Goal: Task Accomplishment & Management: Complete application form

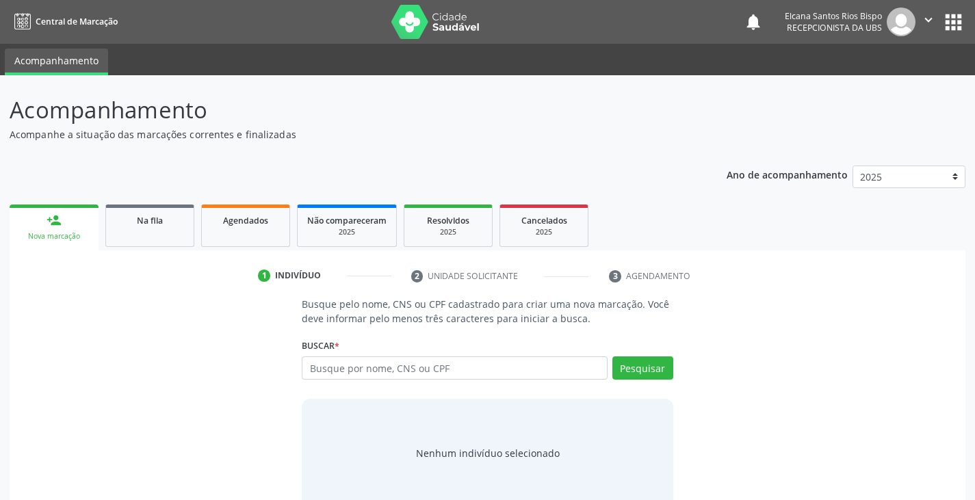
click at [425, 367] on input "text" at bounding box center [454, 368] width 305 height 23
type input "898005823759306"
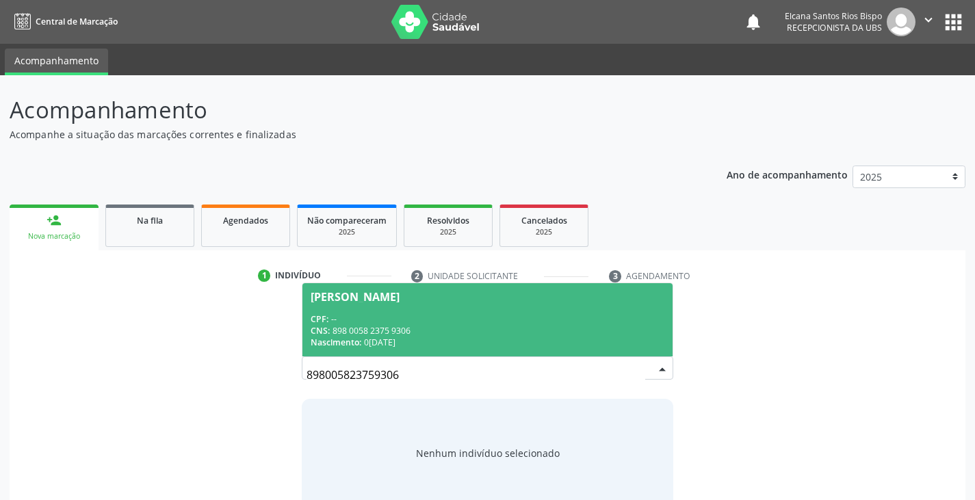
click at [389, 326] on div "CNS: 898 0058 2375 9306" at bounding box center [487, 331] width 353 height 12
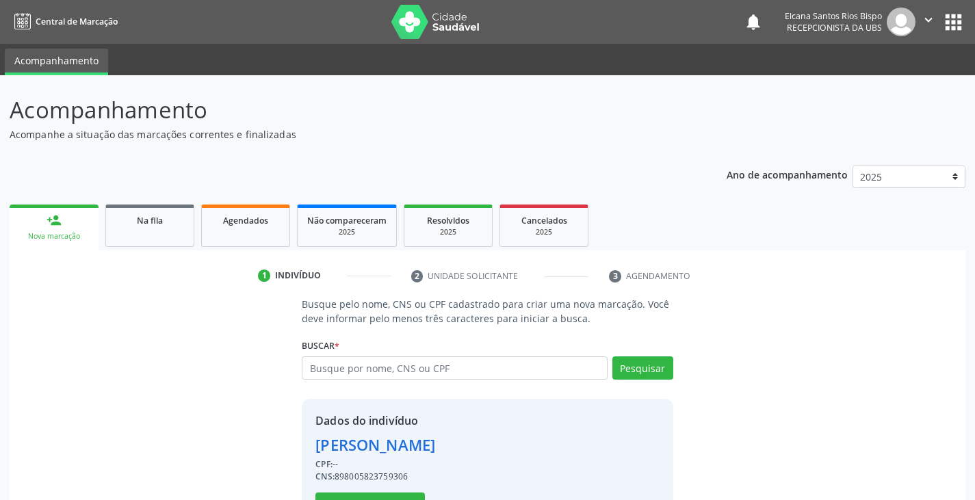
scroll to position [49, 0]
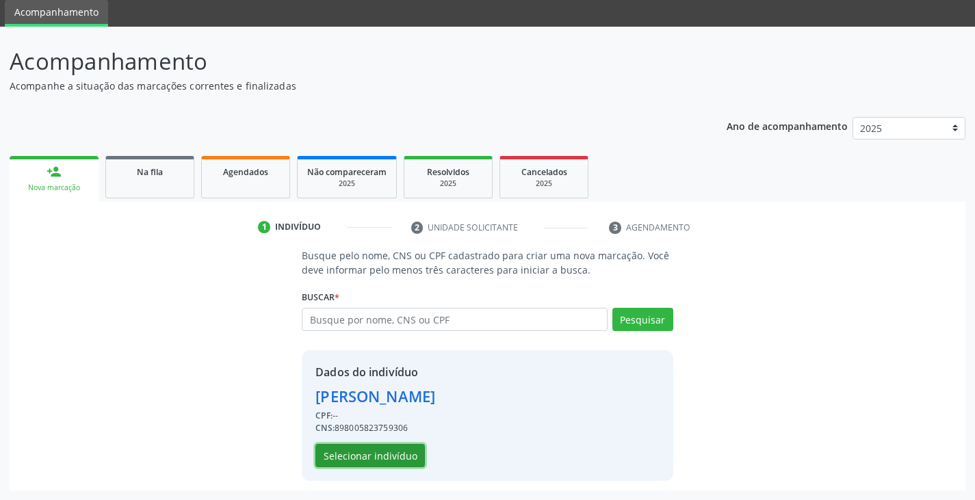
click at [359, 457] on button "Selecionar indivíduo" at bounding box center [371, 455] width 110 height 23
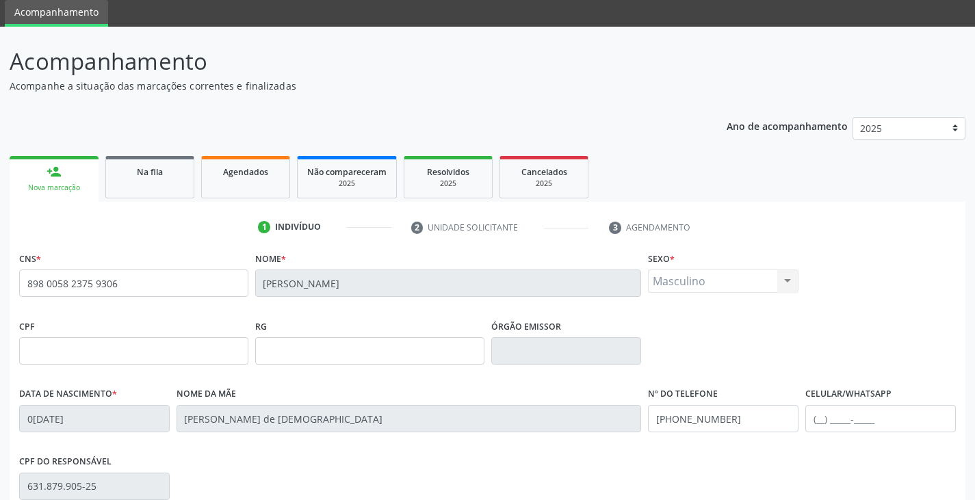
scroll to position [242, 0]
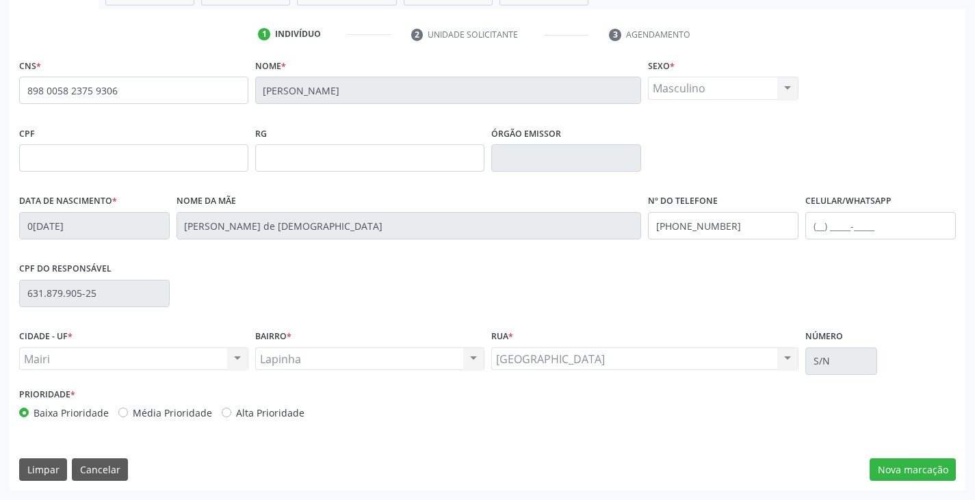
click at [277, 409] on label "Alta Prioridade" at bounding box center [270, 413] width 68 height 14
click at [231, 409] on input "Alta Prioridade" at bounding box center [227, 412] width 10 height 12
radio input "true"
click at [556, 235] on div "Data de nascimento * 0[DATE] Nome da mãe [PERSON_NAME] de Jesus Nº do Telefone …" at bounding box center [488, 225] width 944 height 68
drag, startPoint x: 728, startPoint y: 229, endPoint x: 649, endPoint y: 231, distance: 78.7
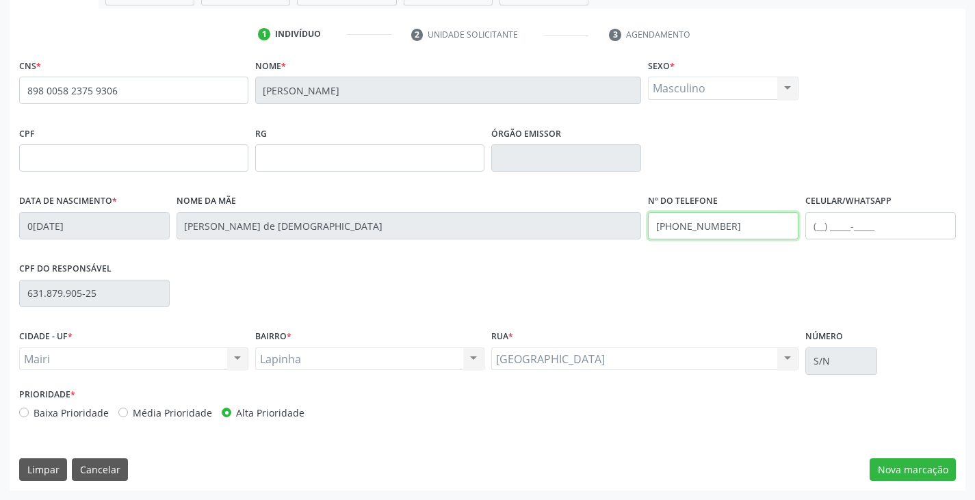
click at [649, 231] on input "[PHONE_NUMBER]" at bounding box center [723, 225] width 151 height 27
type input "[PHONE_NUMBER]"
paste input "[PHONE_NUMBER]"
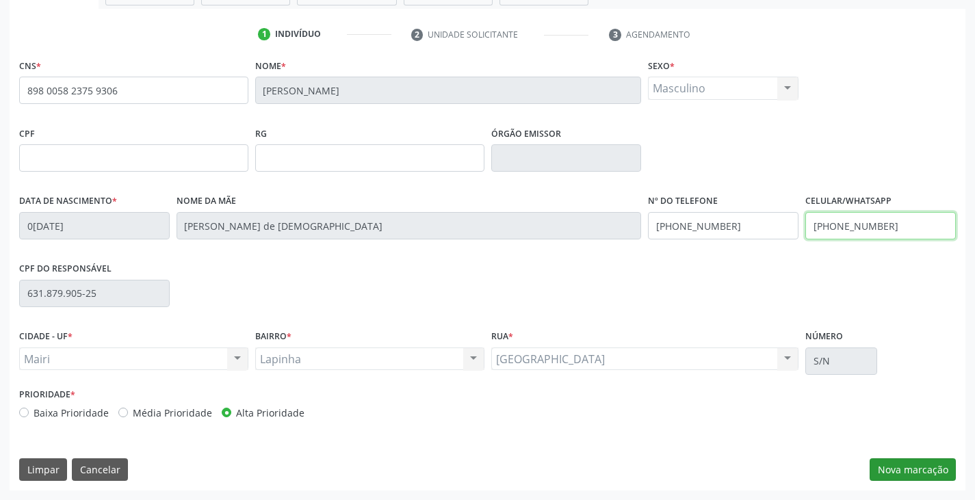
type input "[PHONE_NUMBER]"
click at [919, 465] on button "Nova marcação" at bounding box center [913, 470] width 86 height 23
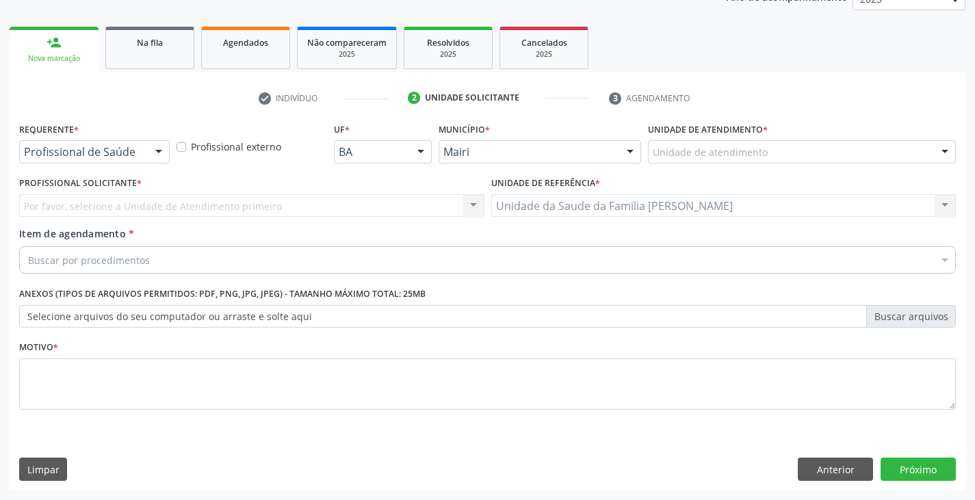
scroll to position [178, 0]
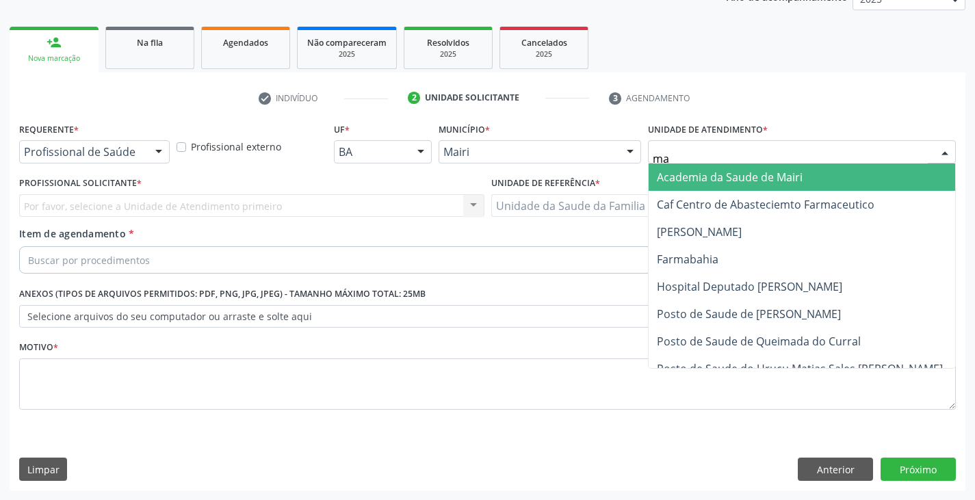
type input "mar"
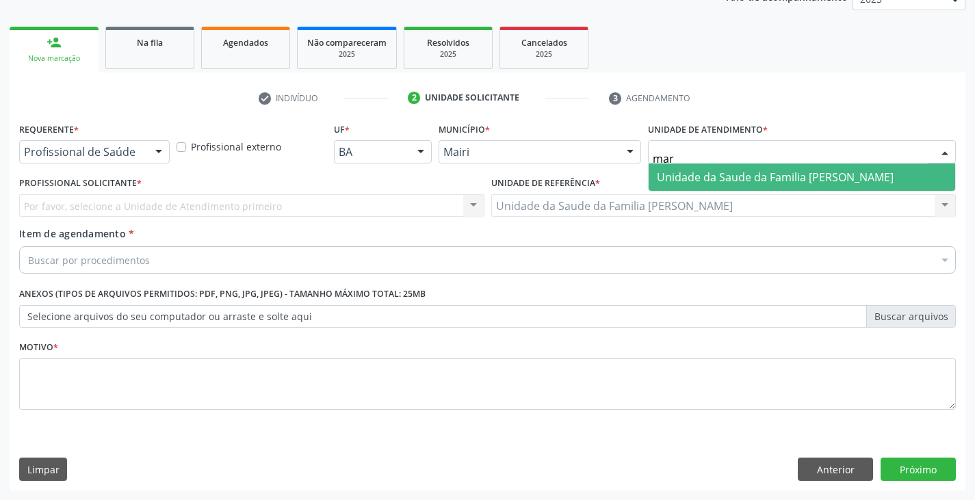
click at [709, 186] on span "Unidade da Saude da Familia [PERSON_NAME]" at bounding box center [802, 177] width 307 height 27
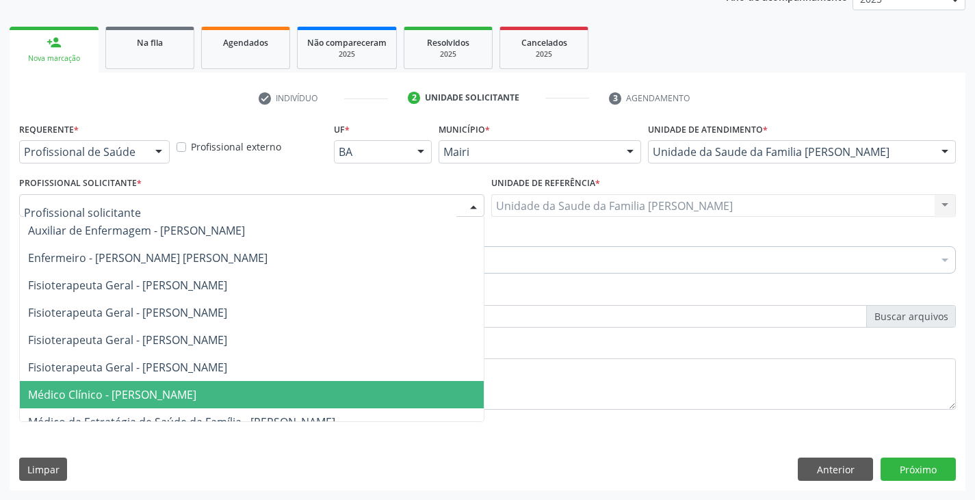
click at [76, 390] on span "Médico Clínico - [PERSON_NAME]" at bounding box center [112, 394] width 168 height 15
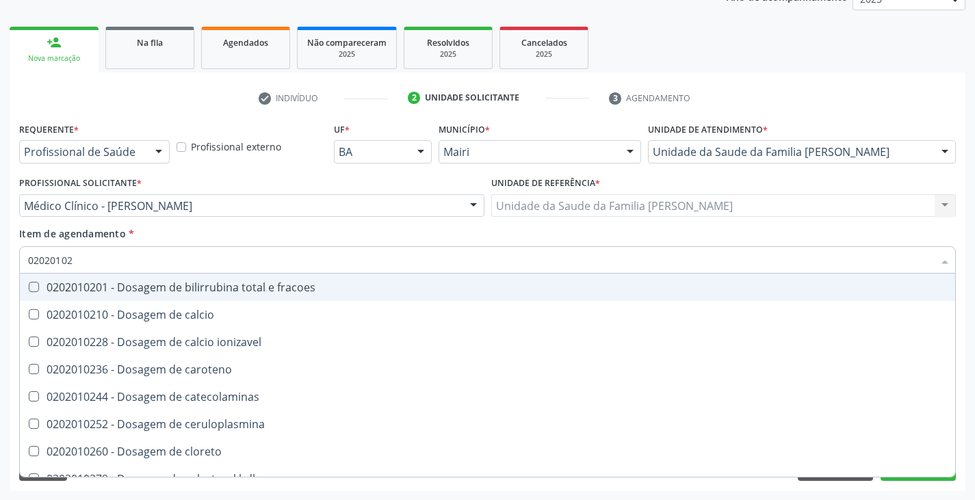
type input "020201029"
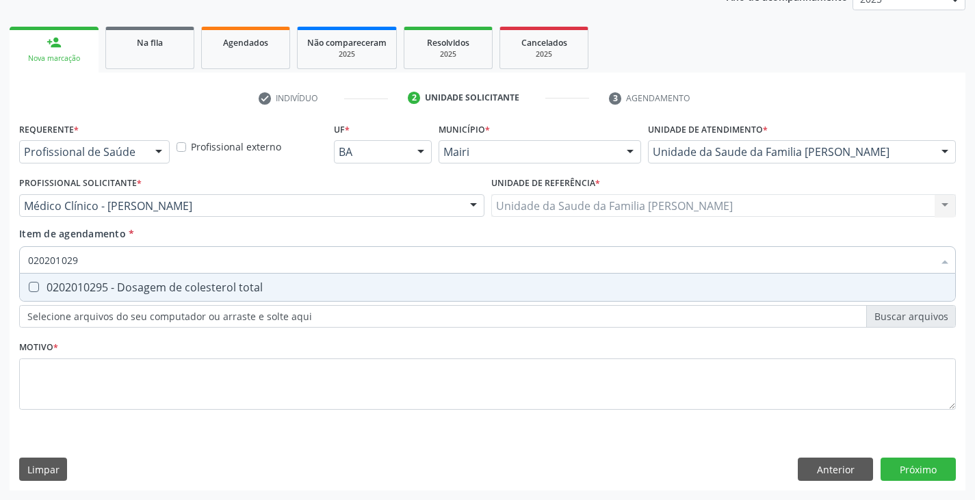
click at [83, 286] on div "0202010295 - Dosagem de colesterol total" at bounding box center [487, 287] width 919 height 11
checkbox total "true"
type input "02020102"
checkbox total "false"
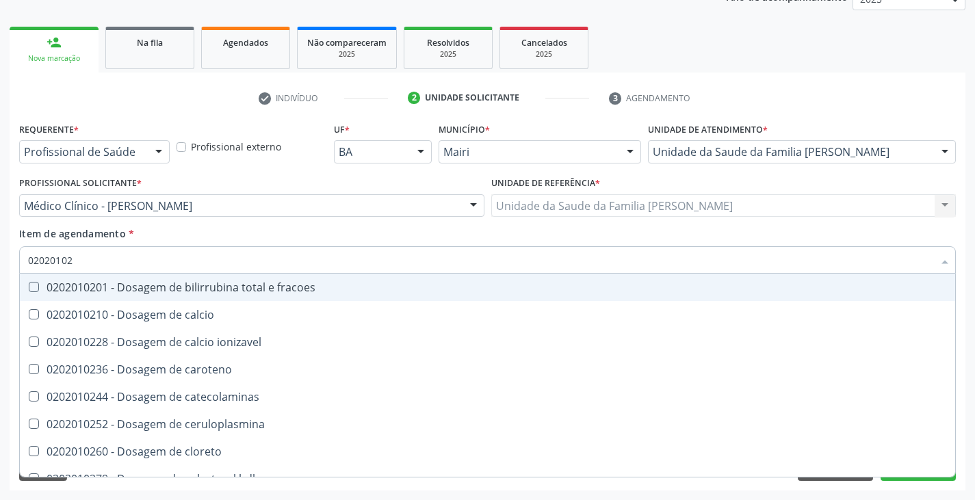
type input "020201028"
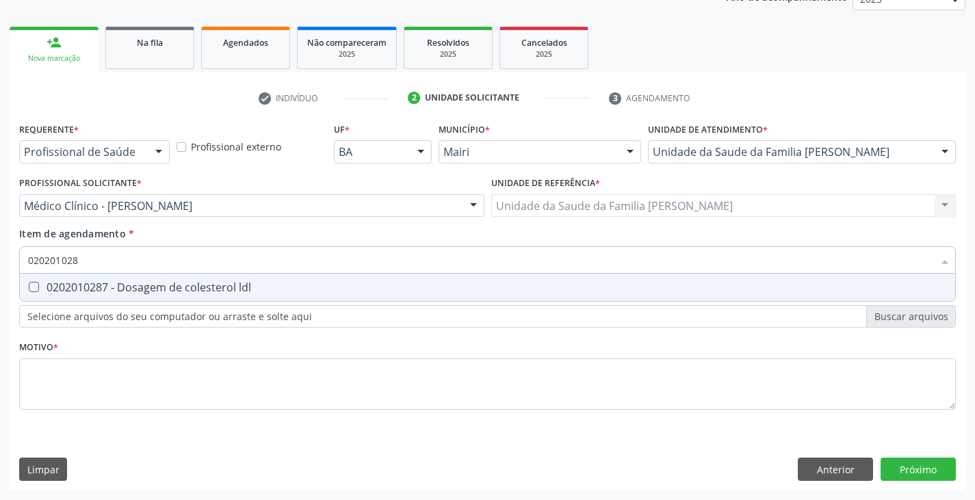
click at [84, 286] on div "0202010287 - Dosagem de colesterol ldl" at bounding box center [487, 287] width 919 height 11
checkbox ldl "true"
type input "02020102"
checkbox ldl "false"
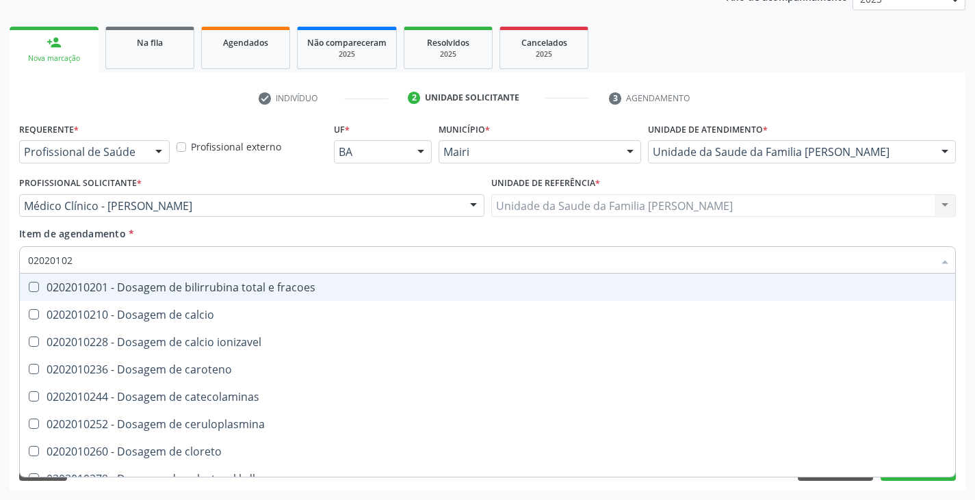
type input "020201027"
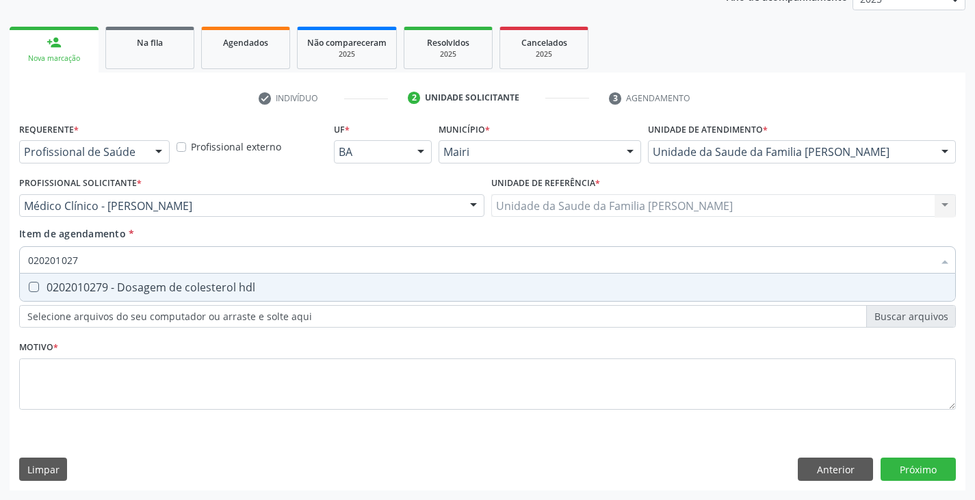
click at [84, 286] on div "0202010279 - Dosagem de colesterol hdl" at bounding box center [487, 287] width 919 height 11
checkbox hdl "true"
type input "02020102"
checkbox hdl "false"
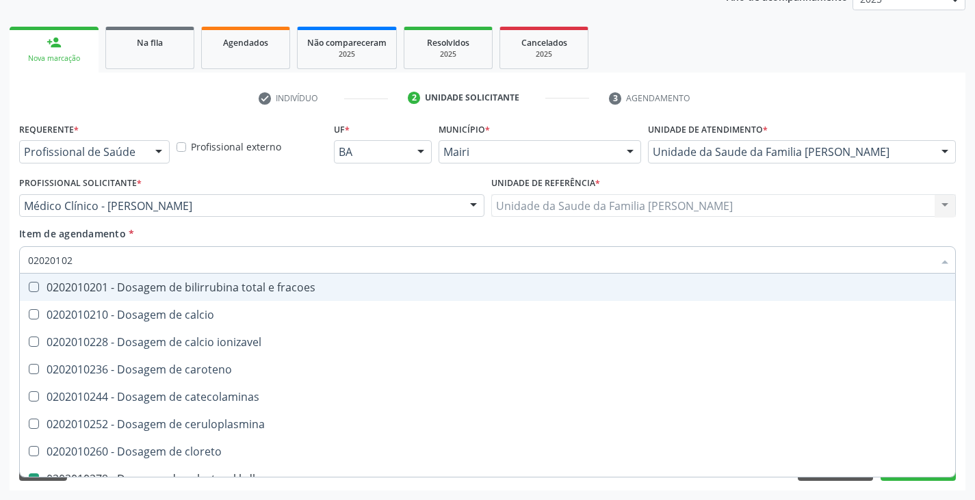
type input "0202010"
checkbox hdl "false"
checkbox ldl "false"
checkbox total "false"
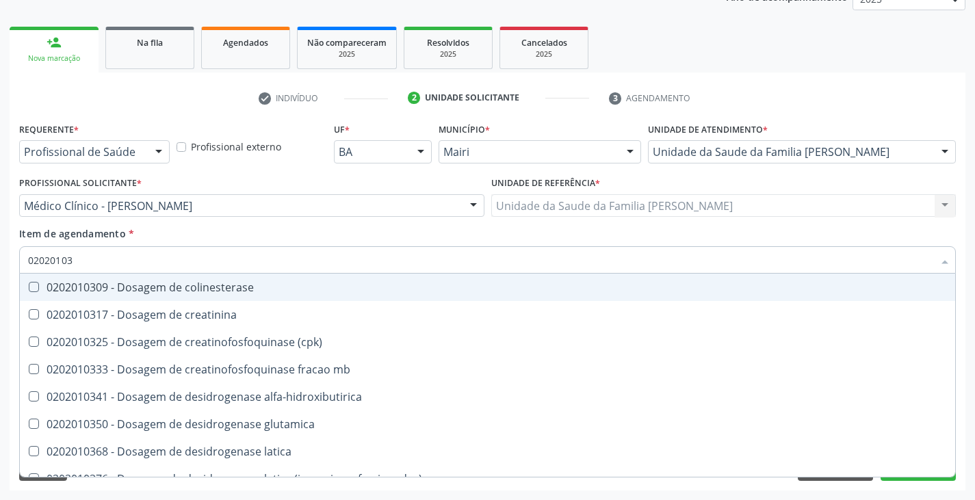
type input "020201031"
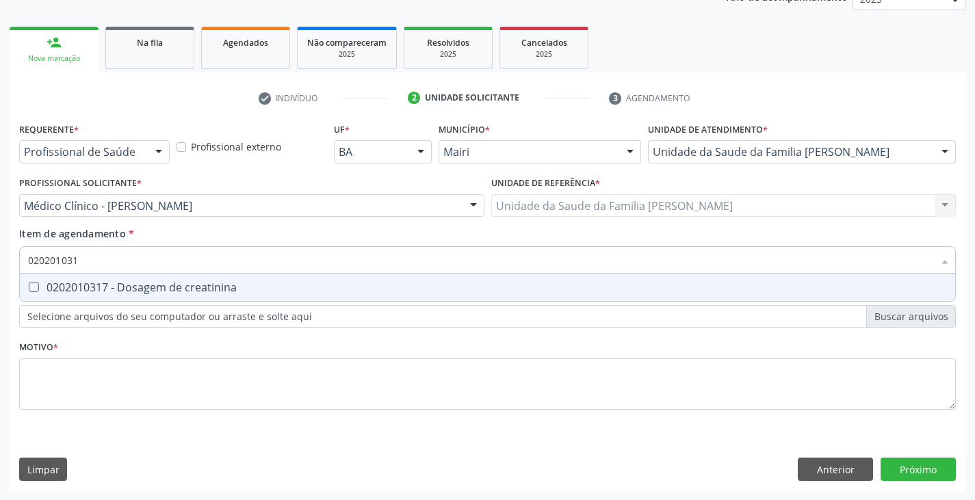
click at [84, 286] on div "0202010317 - Dosagem de creatinina" at bounding box center [487, 287] width 919 height 11
checkbox creatinina "true"
type input "02020103"
checkbox creatinina "false"
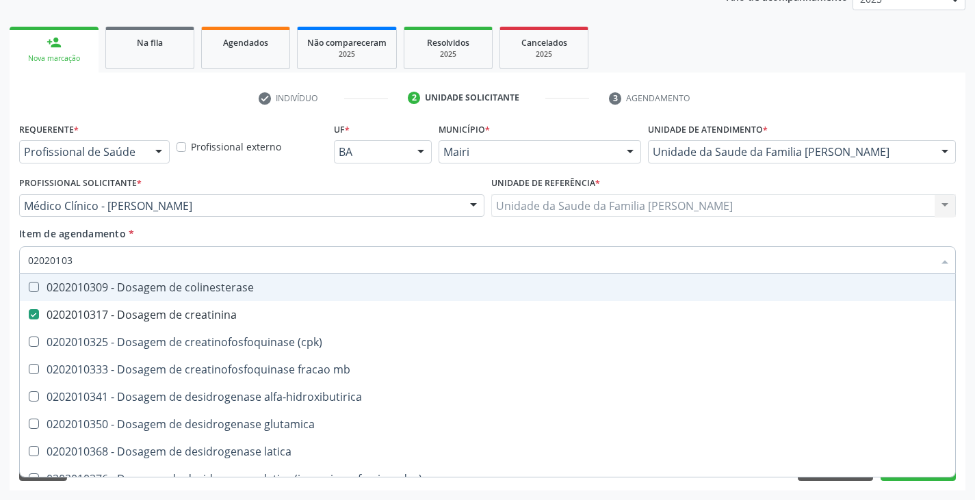
type input "0202010"
checkbox creatinina "false"
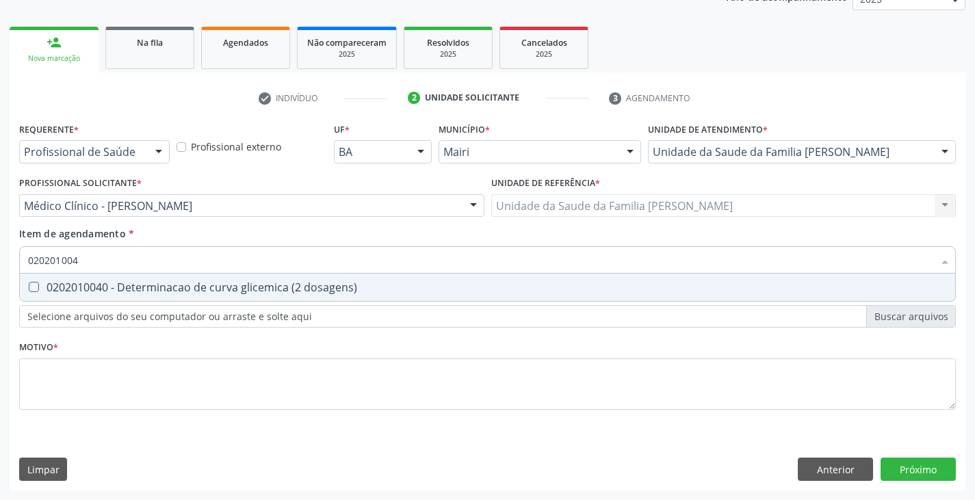
type input "0202010040"
click at [84, 286] on div "0202010040 - Determinacao de curva glicemica (2 dosagens)" at bounding box center [487, 287] width 919 height 11
checkbox dosagens\) "true"
type input "02020100"
checkbox dosagens\) "false"
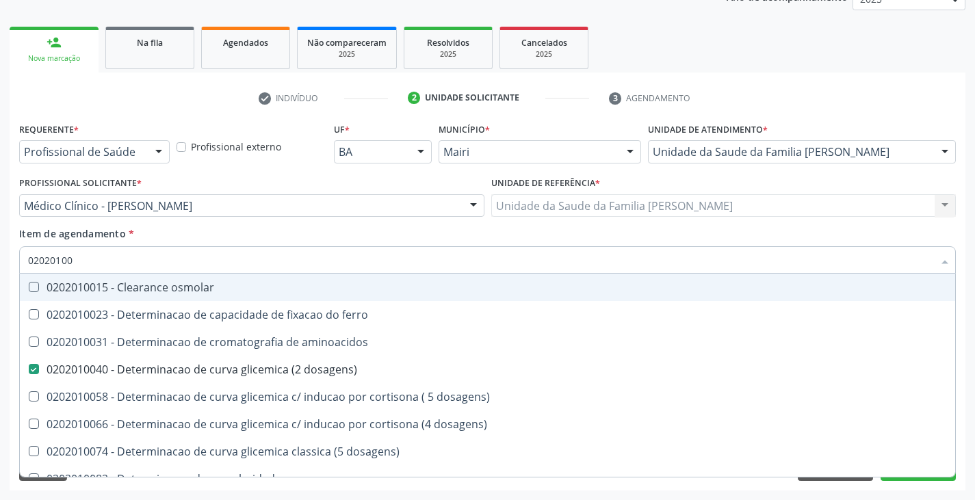
type input "0202010"
checkbox dosagens\) "false"
checkbox dosagens\) "true"
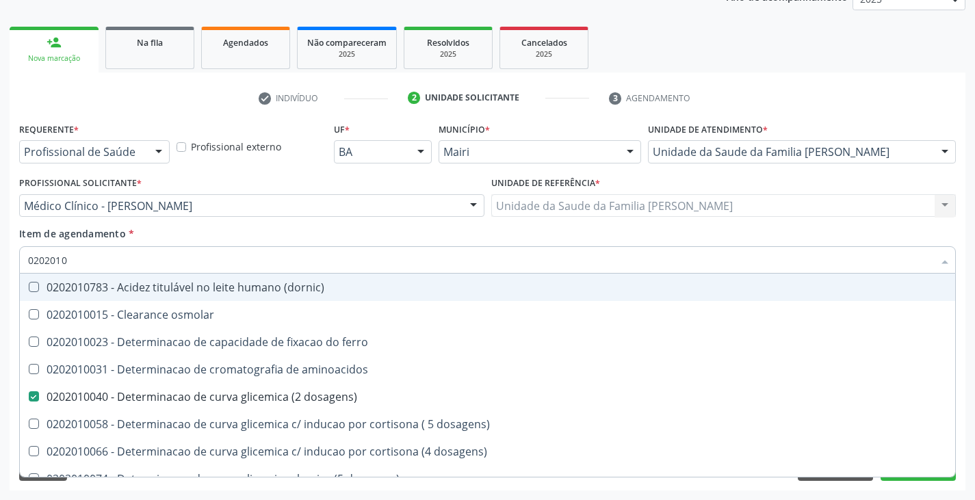
type input "02020106"
checkbox dosagens\) "false"
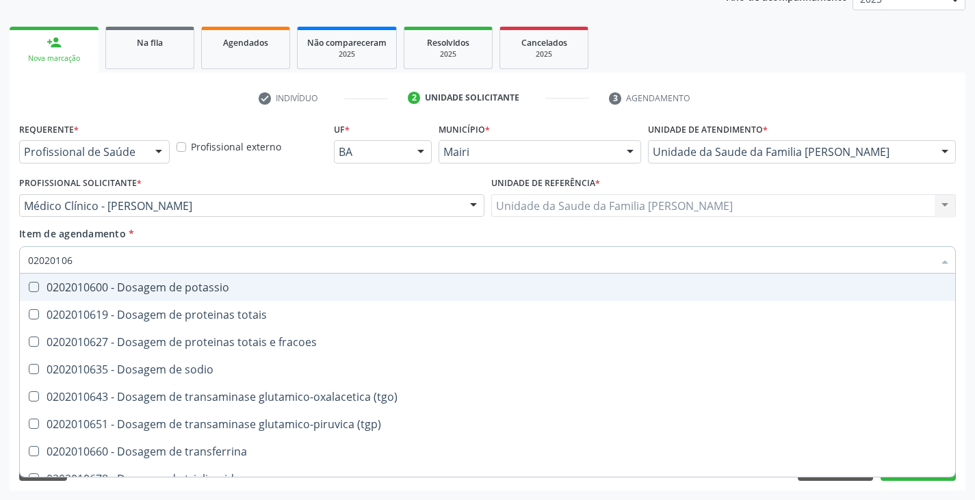
type input "020201067"
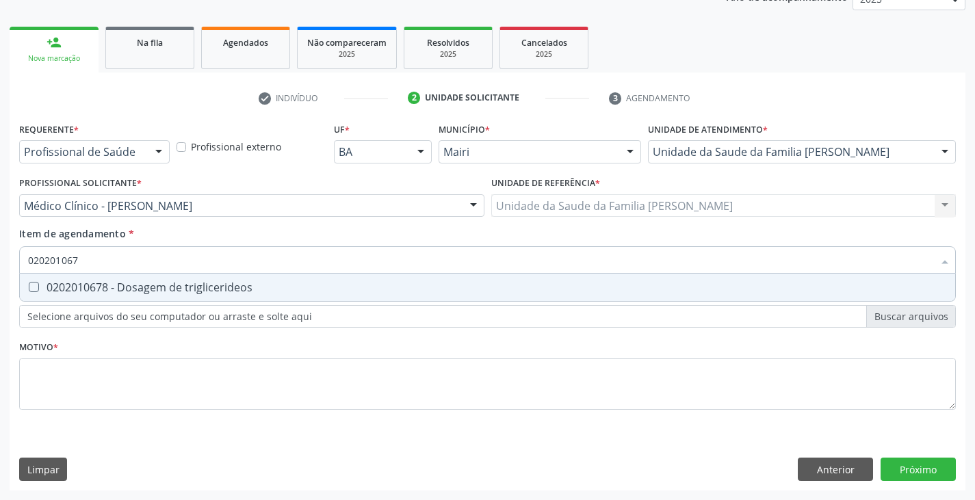
click at [84, 286] on div "0202010678 - Dosagem de triglicerideos" at bounding box center [487, 287] width 919 height 11
checkbox triglicerideos "true"
type input "02020106"
checkbox triglicerideos "false"
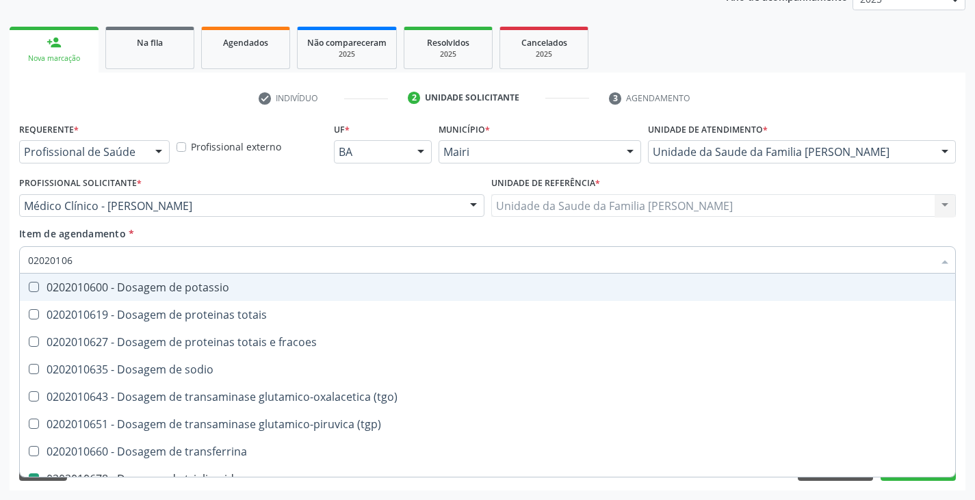
type input "0202010"
checkbox \(tgo\) "true"
checkbox triglicerideos "false"
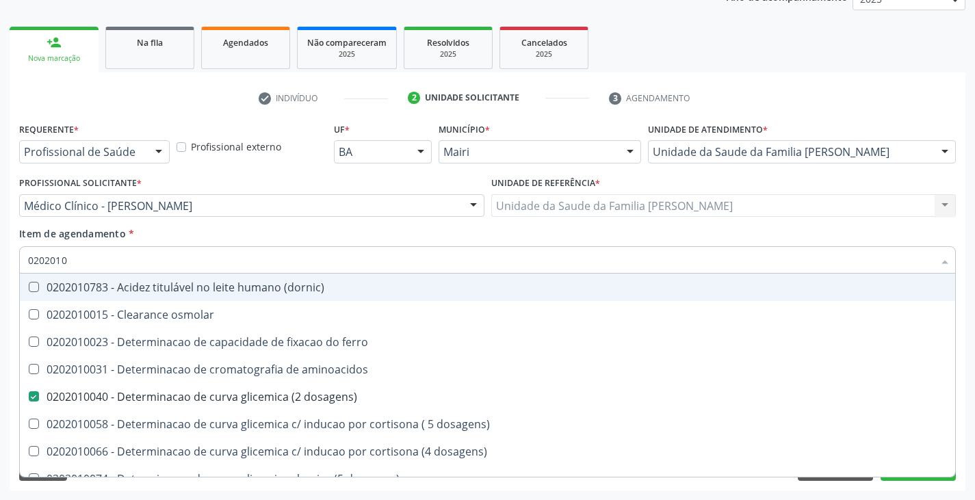
type input "02020104"
checkbox dosagens\) "false"
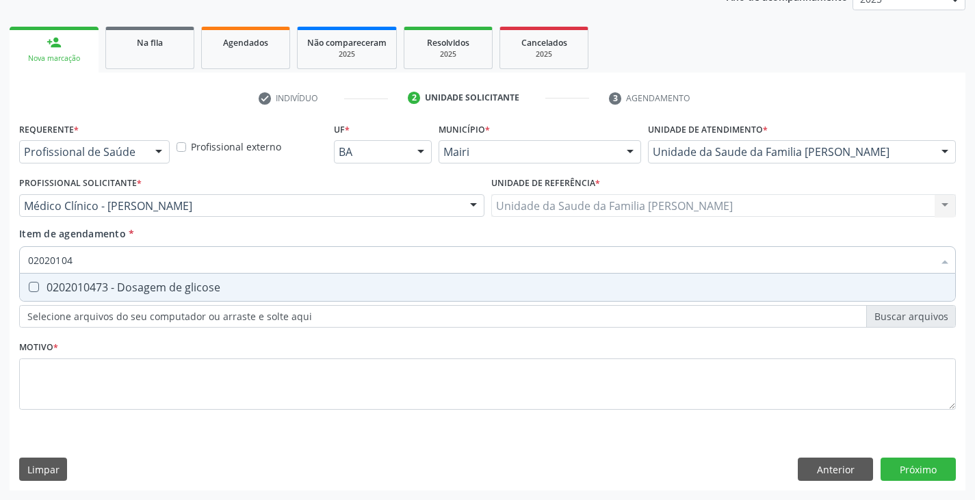
type input "020201047"
click at [84, 286] on div "0202010473 - Dosagem de glicose" at bounding box center [487, 287] width 919 height 11
checkbox glicose "true"
type input "02020104"
checkbox glicose "false"
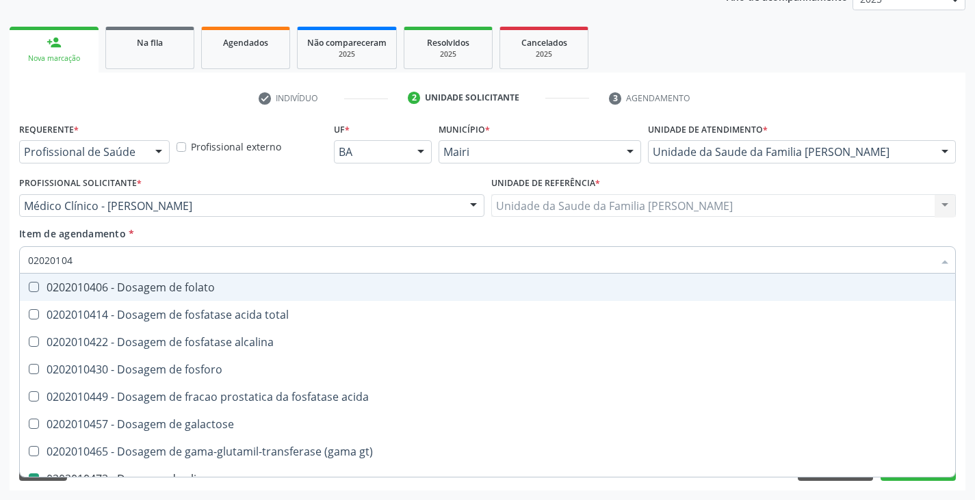
type input "0202010"
checkbox acida "true"
checkbox glicose "false"
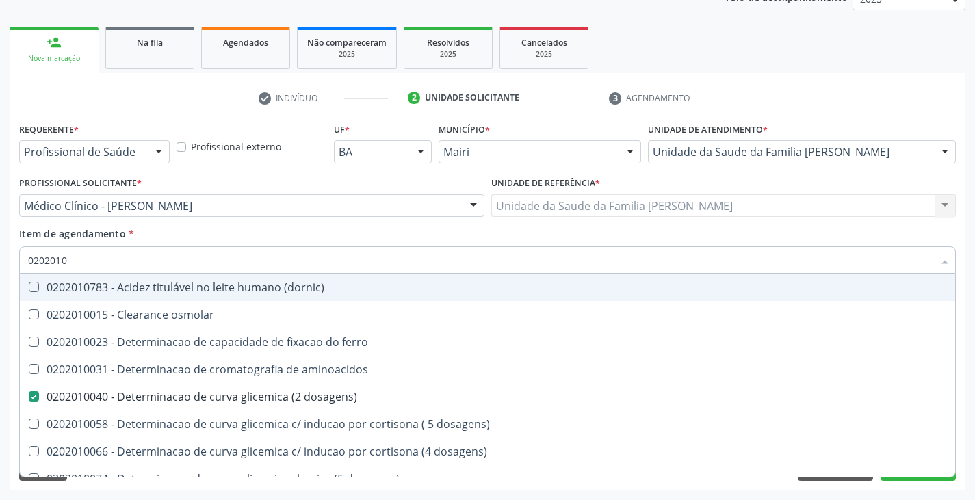
type input "02020102"
checkbox dosagens\) "false"
checkbox dosagens\) "true"
checkbox osmolaridade "true"
checkbox ivy "true"
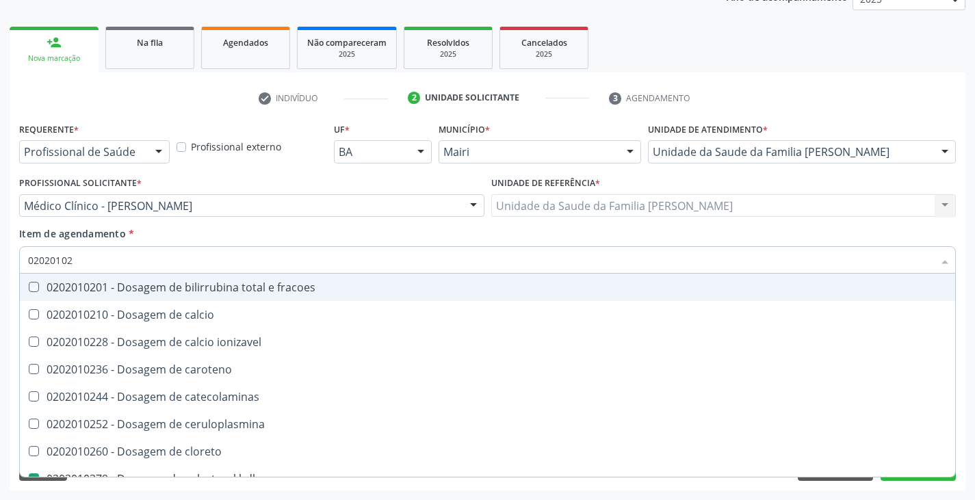
type input "020201029"
checkbox fracoes "true"
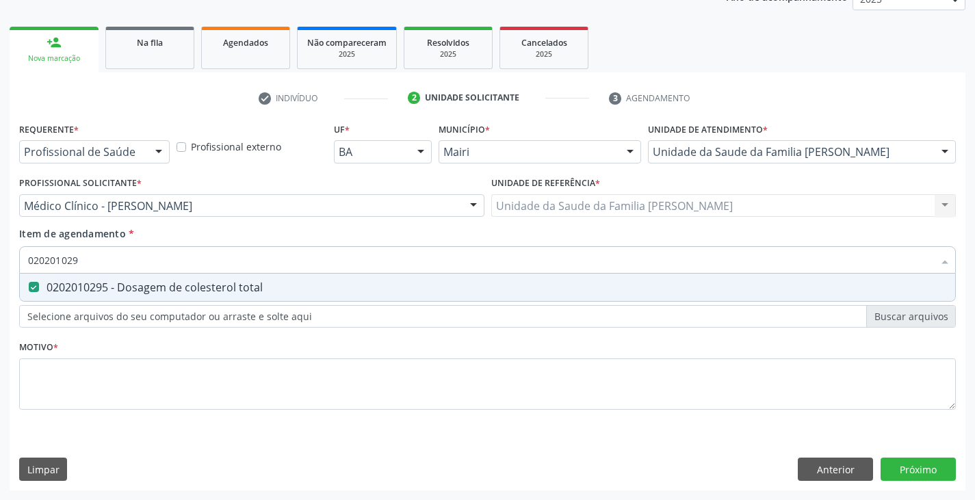
type input "02020102"
checkbox total "false"
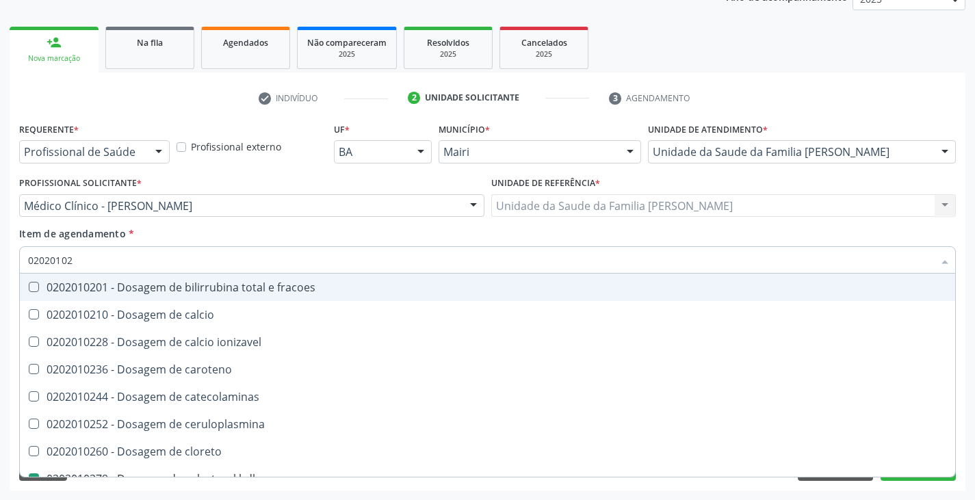
type input "020201028"
checkbox fracoes "true"
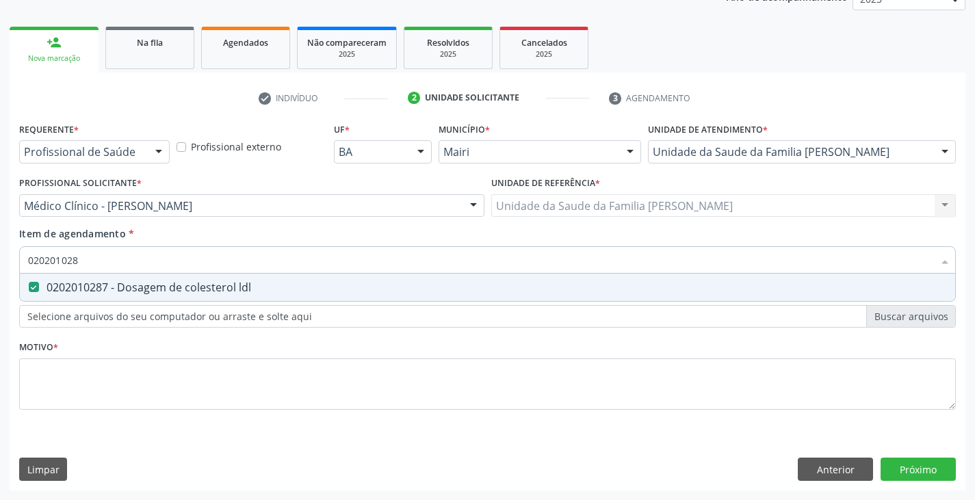
type input "02020102"
checkbox ldl "false"
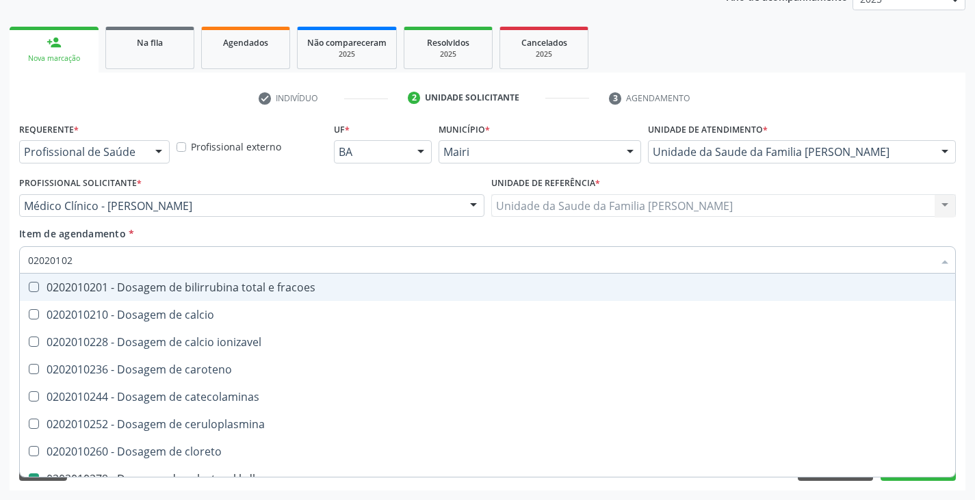
type input "020201027"
checkbox fracoes "true"
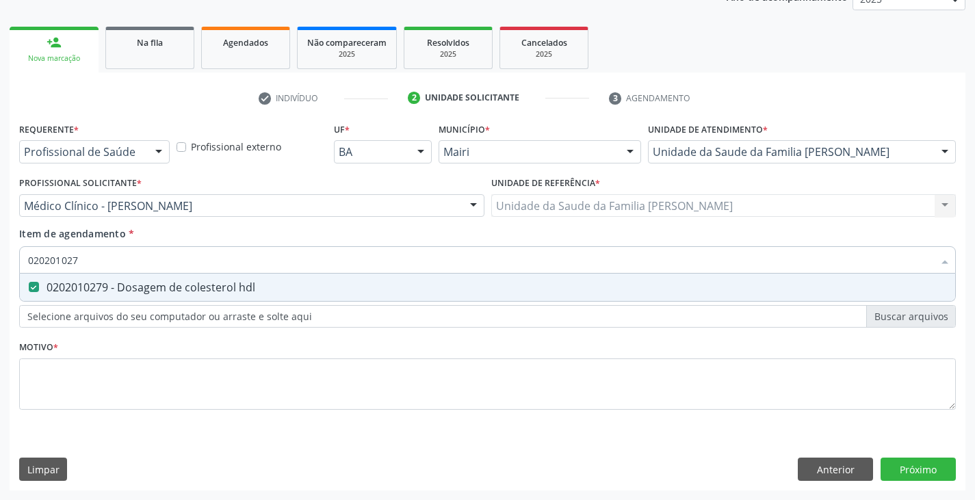
type input "02020102"
checkbox hdl "false"
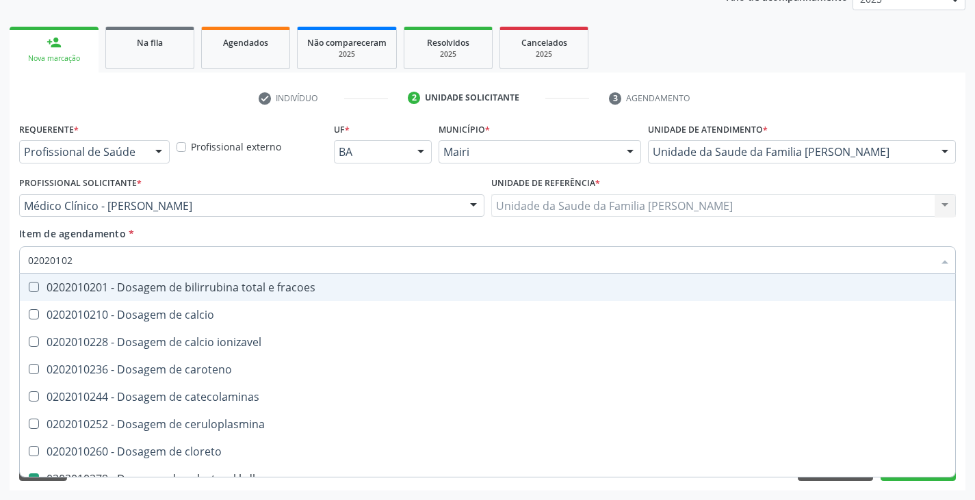
type input "0202010"
checkbox catecolaminas "true"
checkbox hdl "false"
checkbox ldl "false"
checkbox total "false"
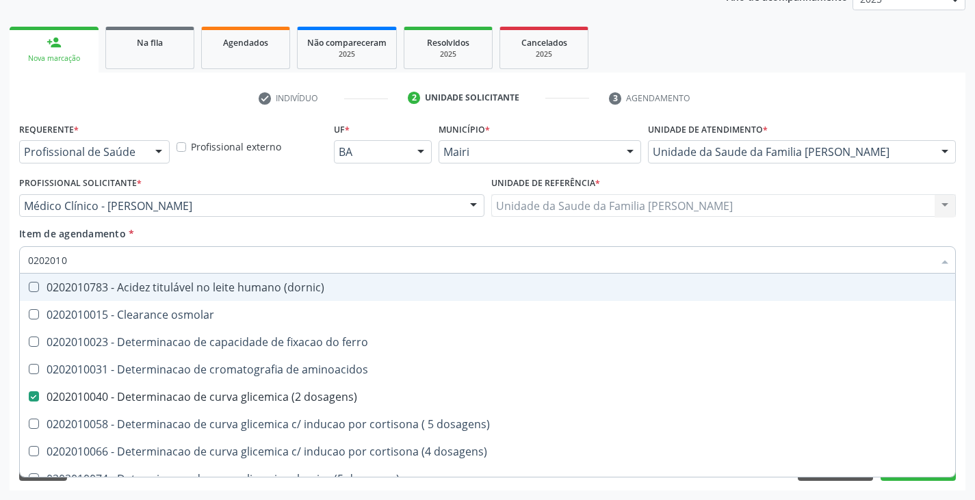
type input "020201"
checkbox hdl "false"
checkbox ldl "false"
checkbox total "false"
checkbox creatinina "false"
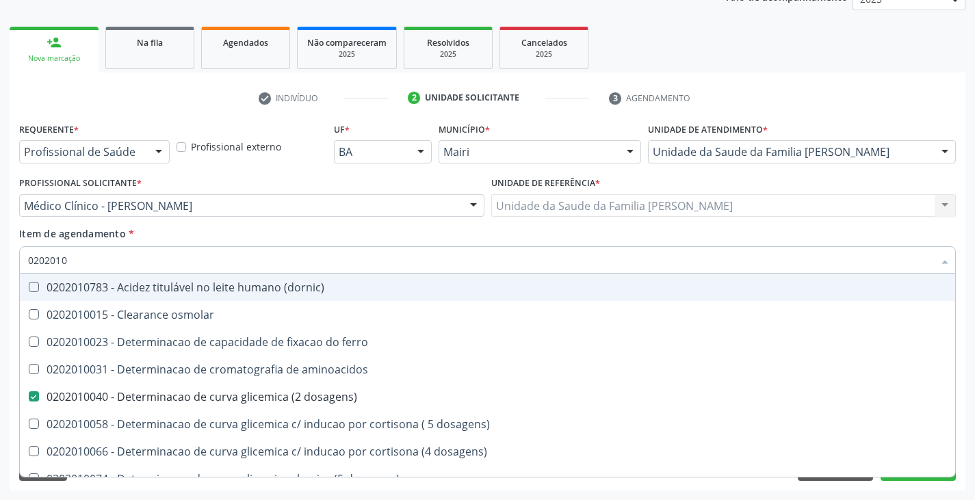
checkbox alfa-hidroxibutirica "true"
checkbox glutamica "true"
checkbox latica "true"
checkbox ferritina "true"
checkbox glicose "false"
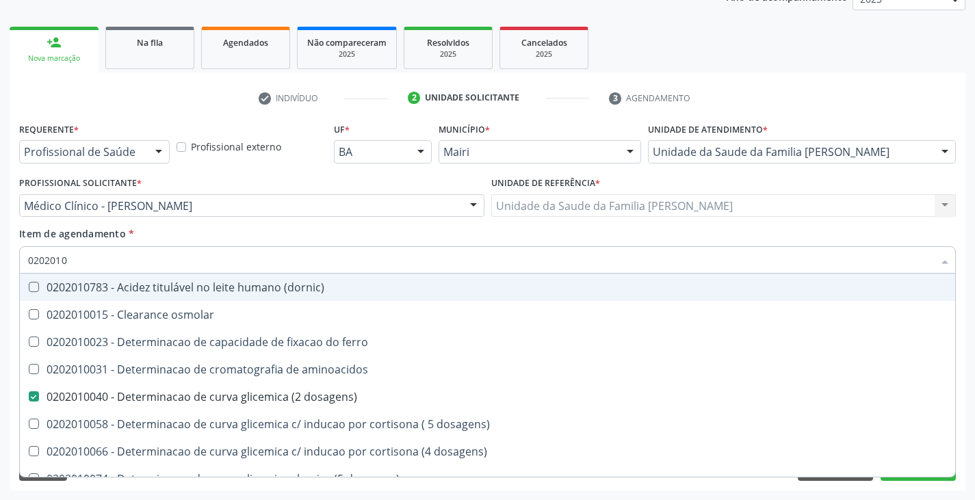
checkbox magnesio "true"
checkbox triglicerideos "false"
type input "02020"
checkbox dosagens\) "false"
checkbox hdl "false"
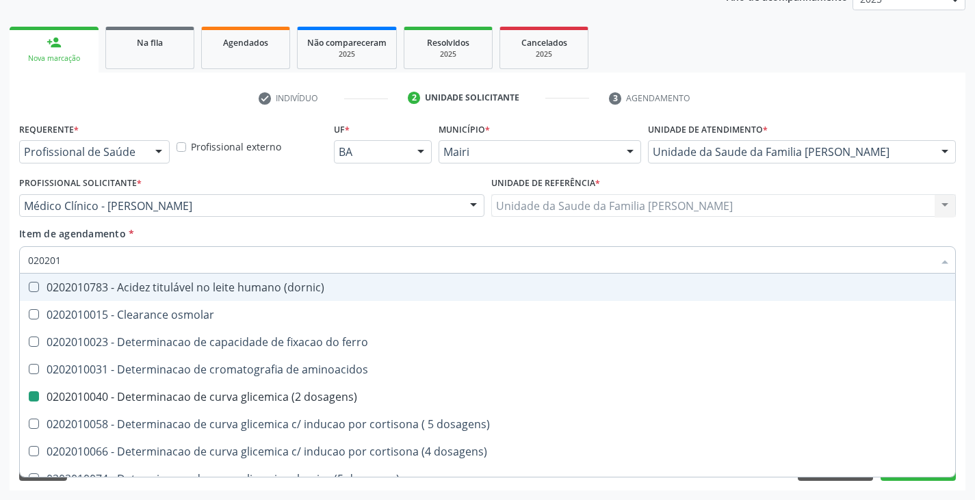
checkbox ldl "false"
checkbox total "false"
checkbox creatinina "false"
checkbox alfa-hidroxibutirica "true"
checkbox glicose "false"
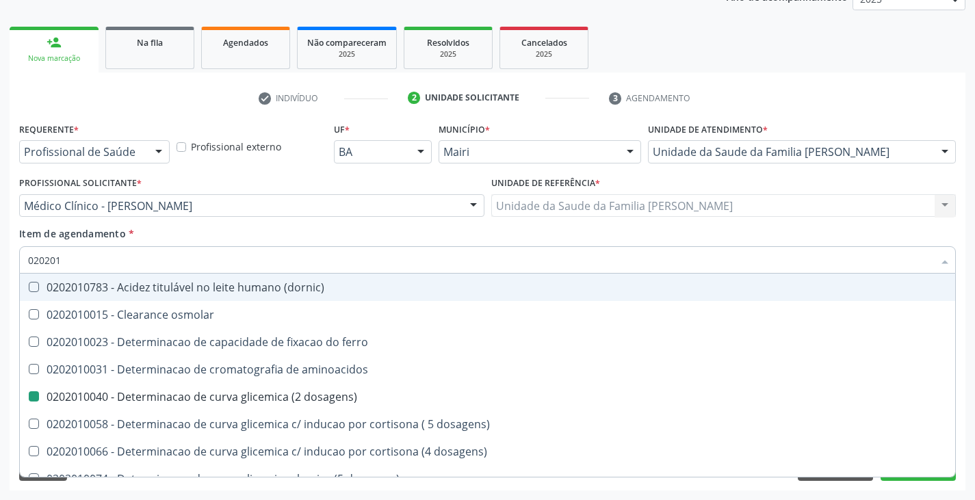
checkbox triglicerideos "false"
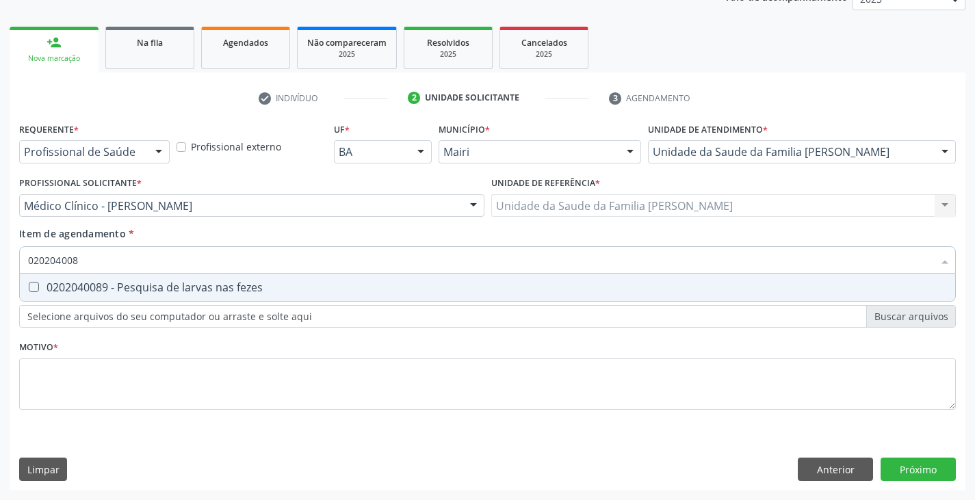
type input "0202040089"
click at [73, 292] on div "0202040089 - Pesquisa de larvas nas fezes" at bounding box center [487, 287] width 919 height 11
checkbox fezes "true"
type input "02020400"
checkbox fezes "false"
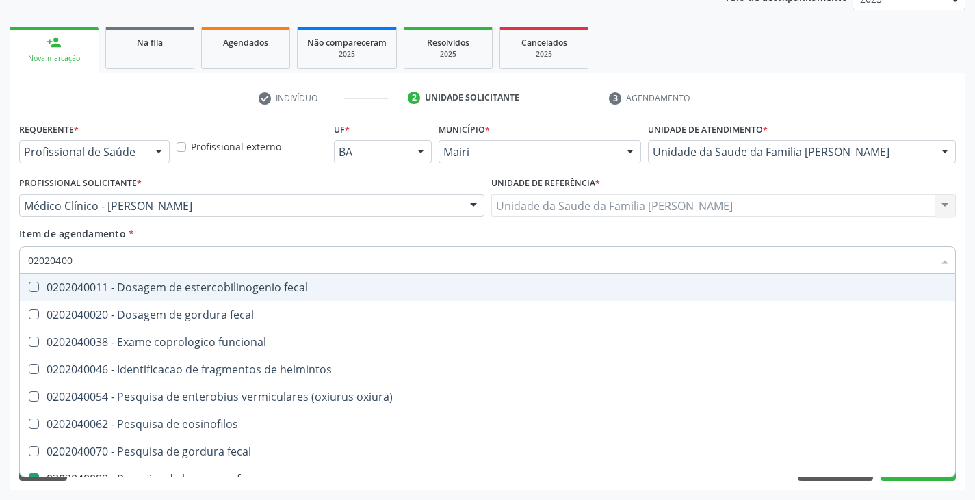
type input "0202040"
checkbox fezes "false"
checkbox fezes "true"
type input "020204"
checkbox fezes "false"
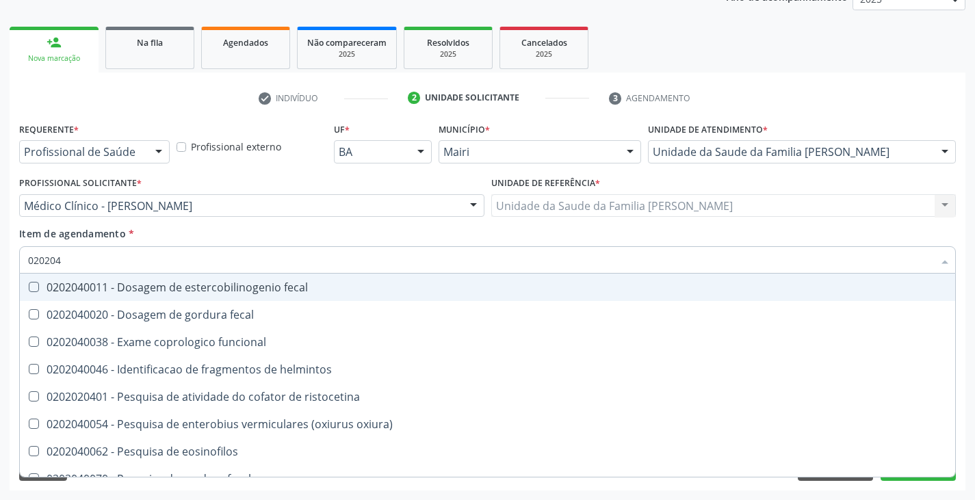
checkbox parasitas "true"
type input "02020"
checkbox fezes "false"
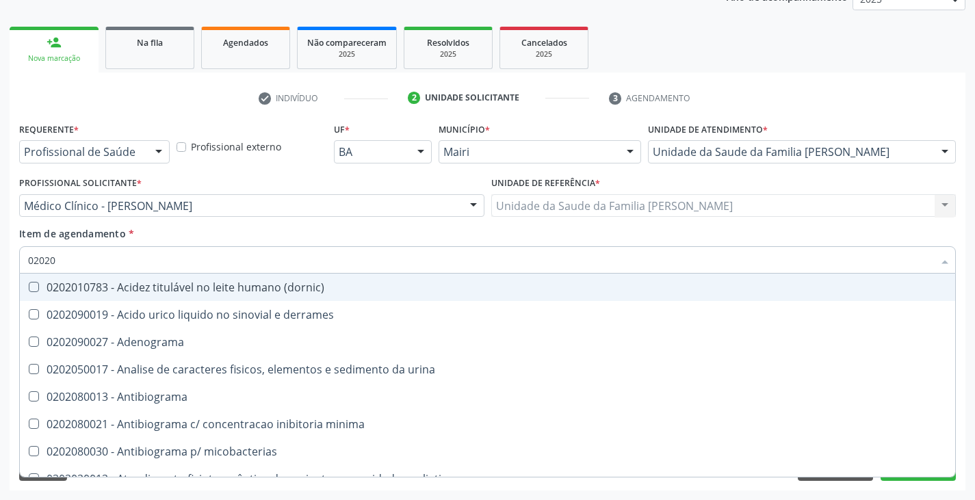
type input "020203"
checkbox dosagens\) "false"
checkbox hdl "false"
checkbox ldl "false"
checkbox total "false"
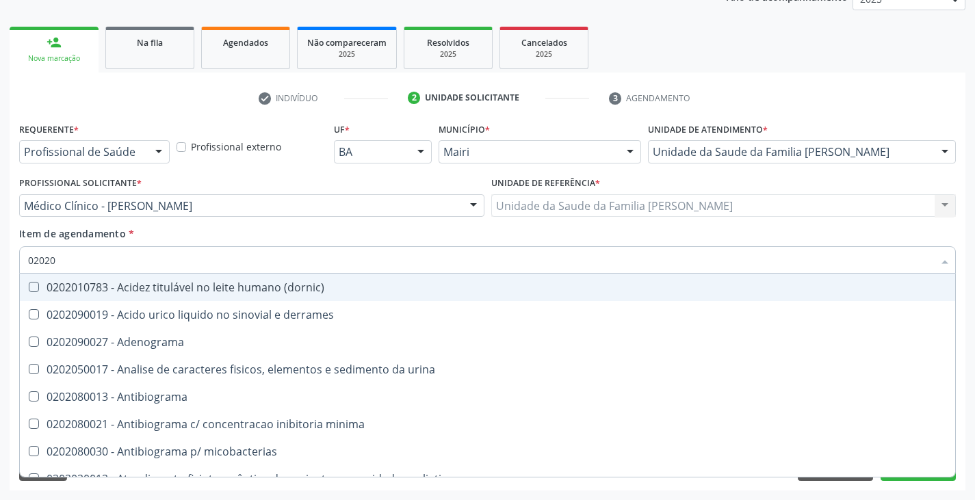
checkbox creatinina "false"
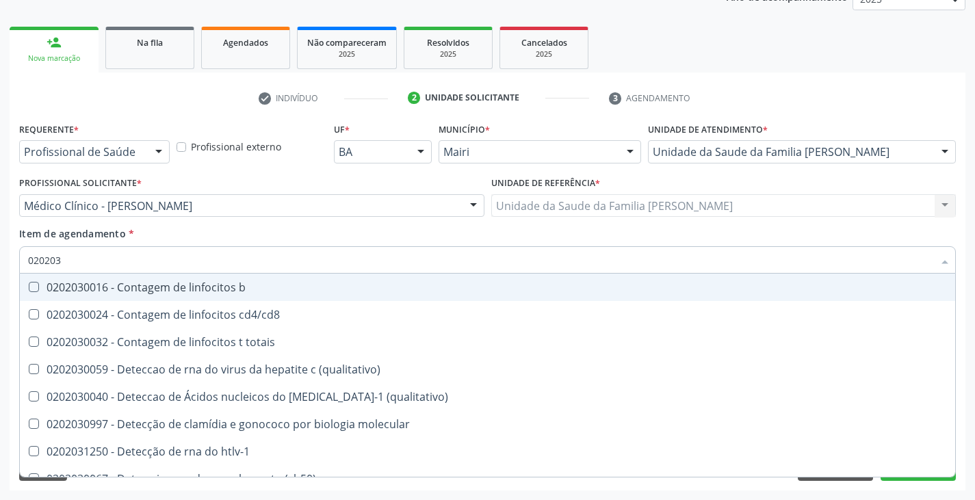
type input "0202038"
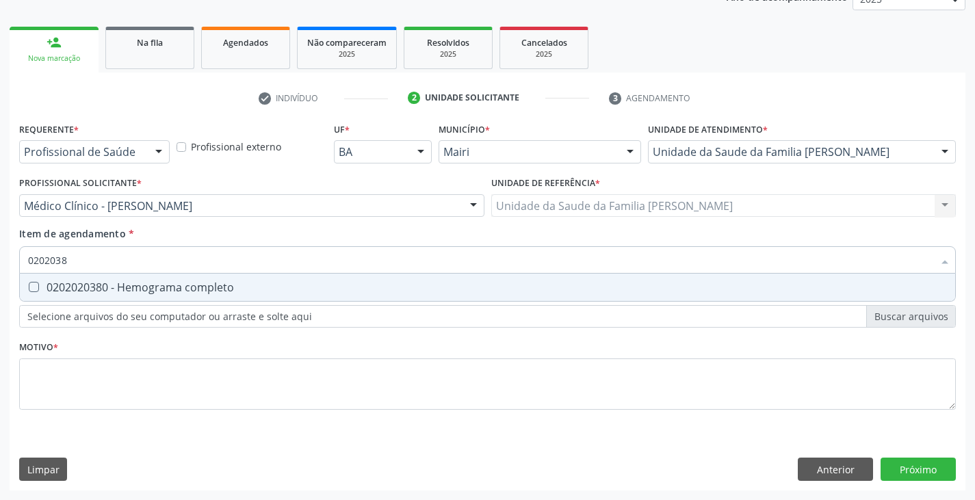
click at [73, 292] on div "0202020380 - Hemograma completo" at bounding box center [487, 287] width 919 height 11
checkbox completo "true"
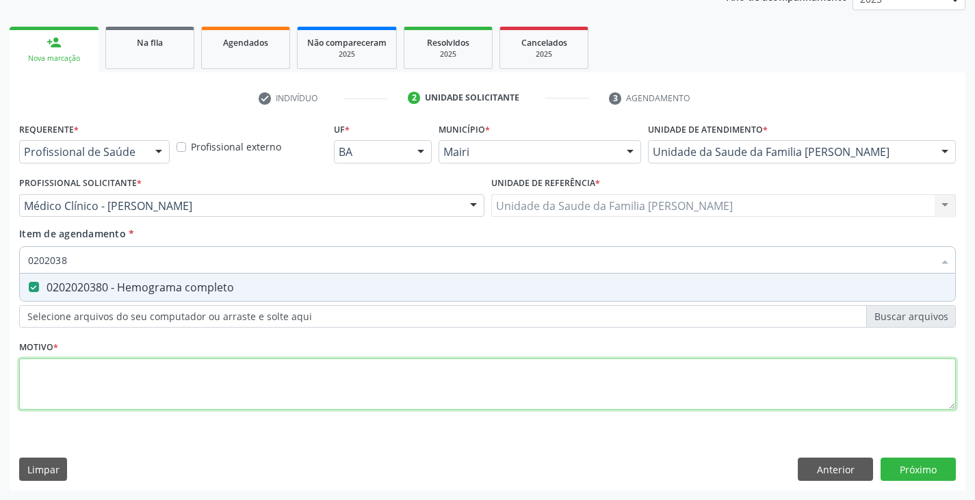
click at [73, 377] on div "Requerente * Profissional de Saúde Profissional de Saúde Paciente Nenhum result…" at bounding box center [487, 274] width 937 height 310
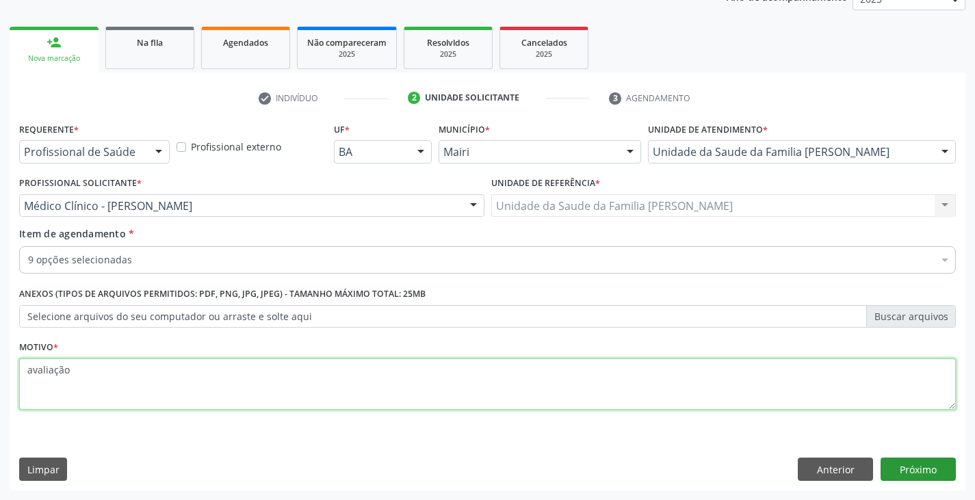
type textarea "avaliação"
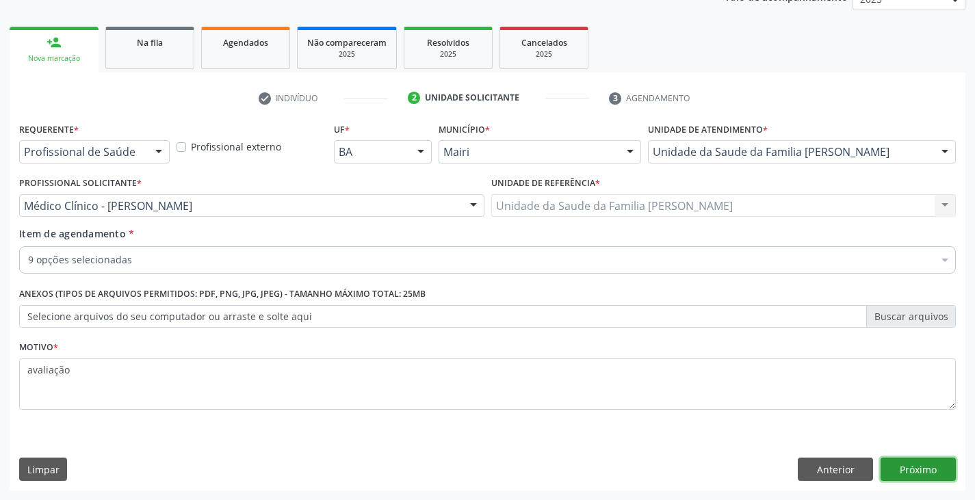
click at [904, 474] on button "Próximo" at bounding box center [918, 469] width 75 height 23
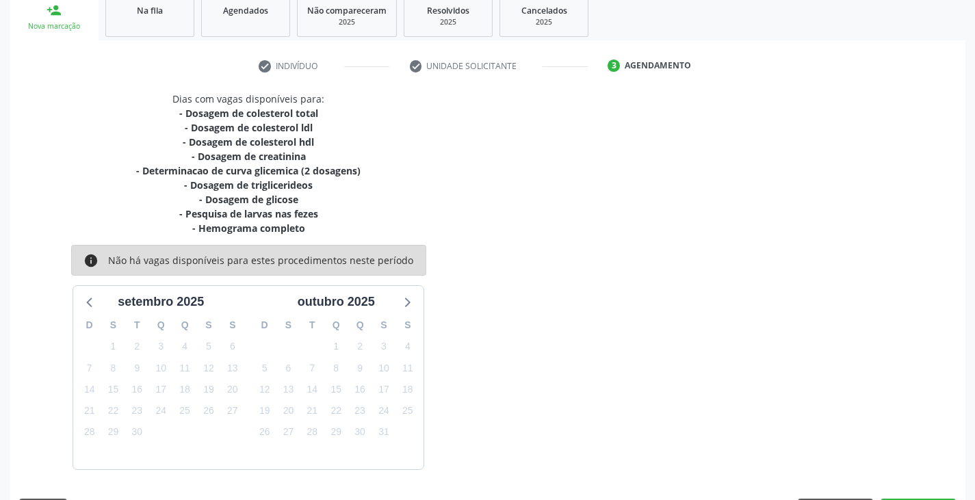
scroll to position [251, 0]
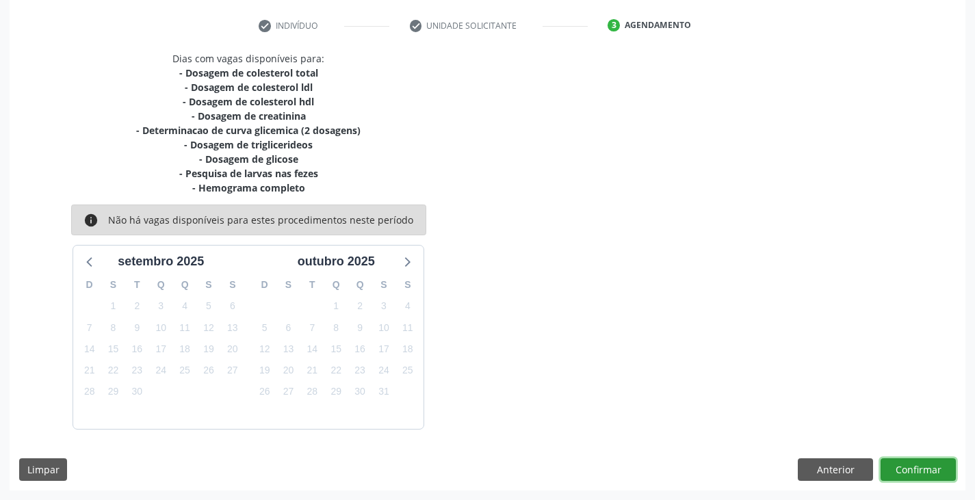
click at [919, 477] on button "Confirmar" at bounding box center [918, 470] width 75 height 23
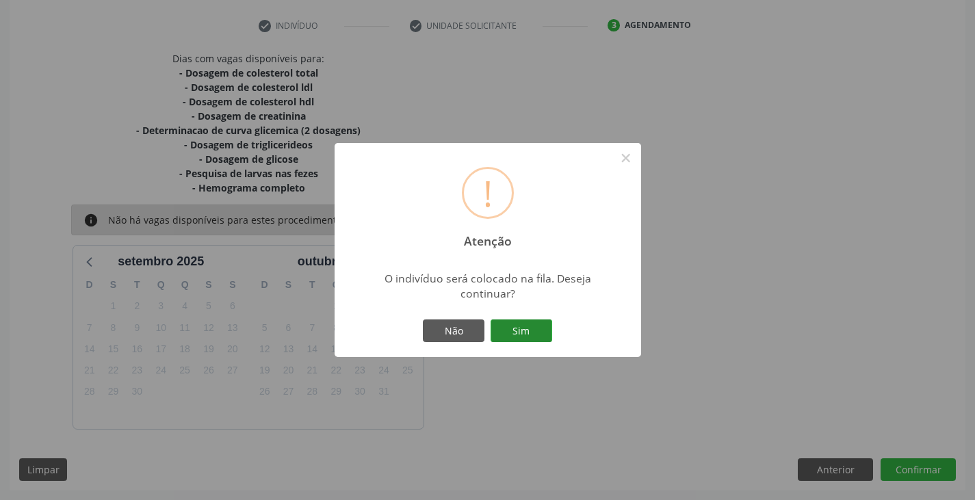
click at [502, 335] on button "Sim" at bounding box center [522, 331] width 62 height 23
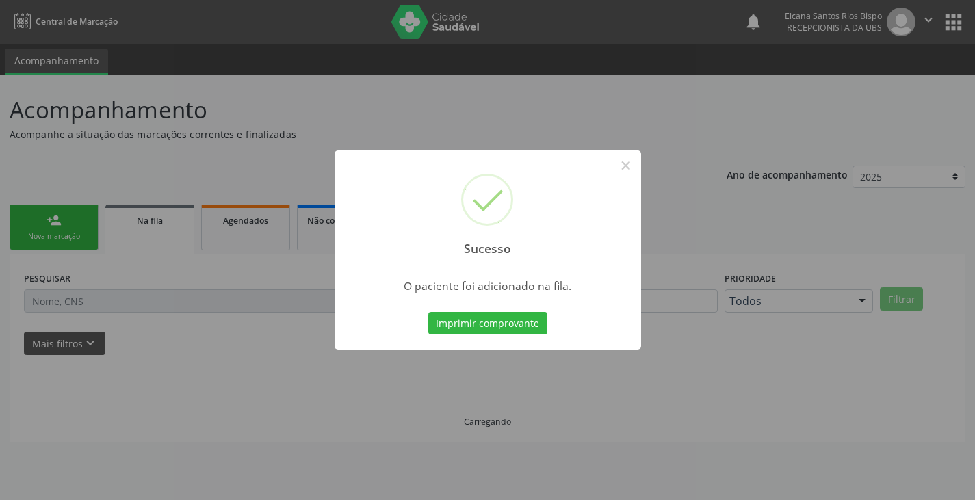
scroll to position [0, 0]
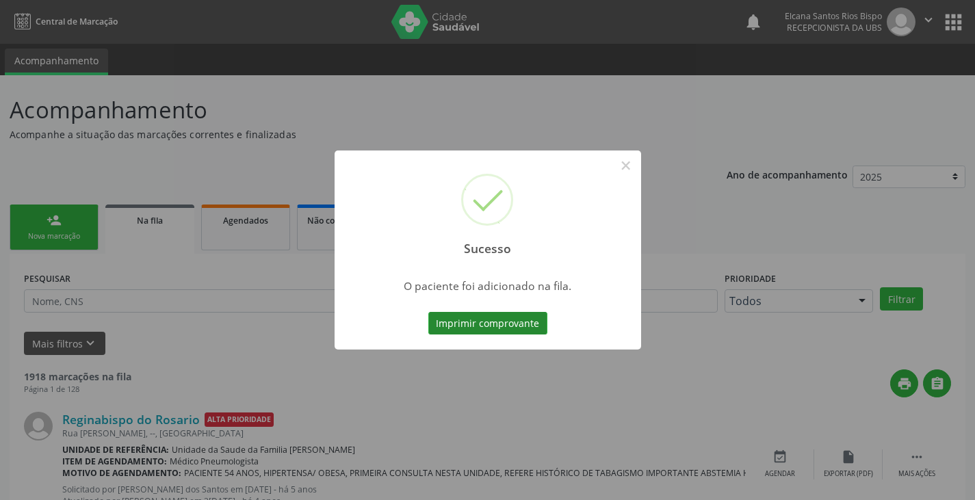
click at [517, 327] on button "Imprimir comprovante" at bounding box center [487, 323] width 119 height 23
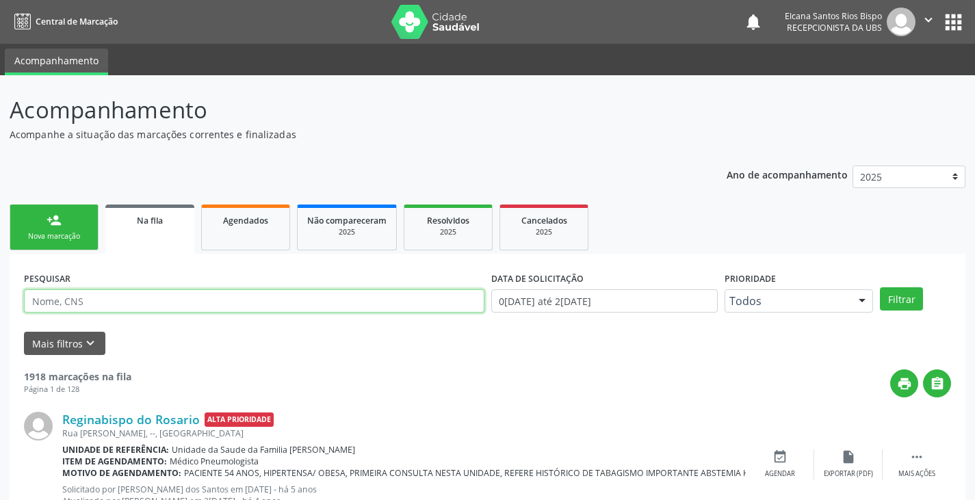
click at [133, 301] on input "text" at bounding box center [254, 301] width 461 height 23
paste input "898 0058 2375 9306"
type input "898 0058 2375 9306"
click at [880, 287] on button "Filtrar" at bounding box center [901, 298] width 43 height 23
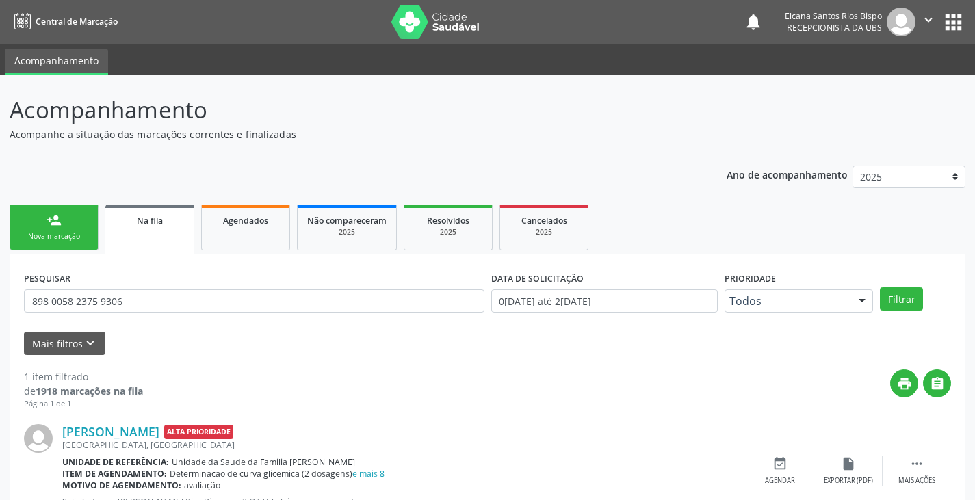
scroll to position [55, 0]
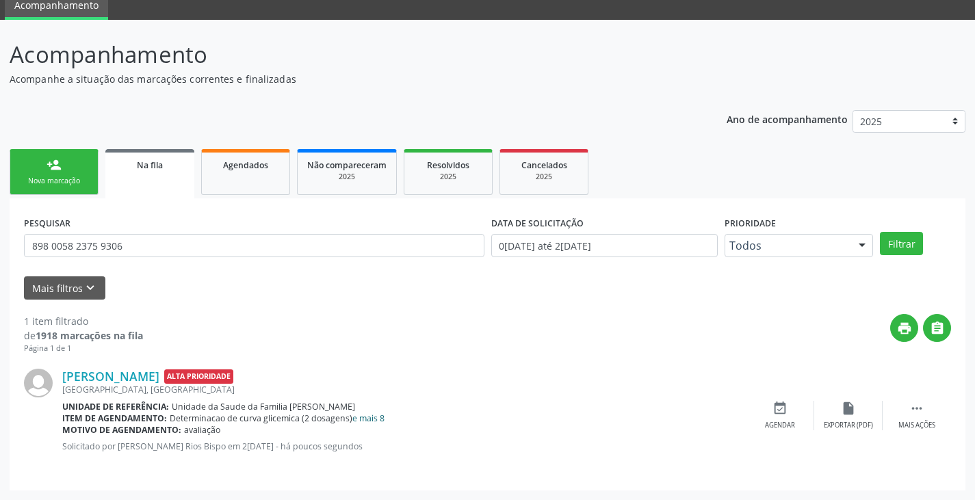
click at [373, 416] on link "e mais 8" at bounding box center [369, 419] width 32 height 12
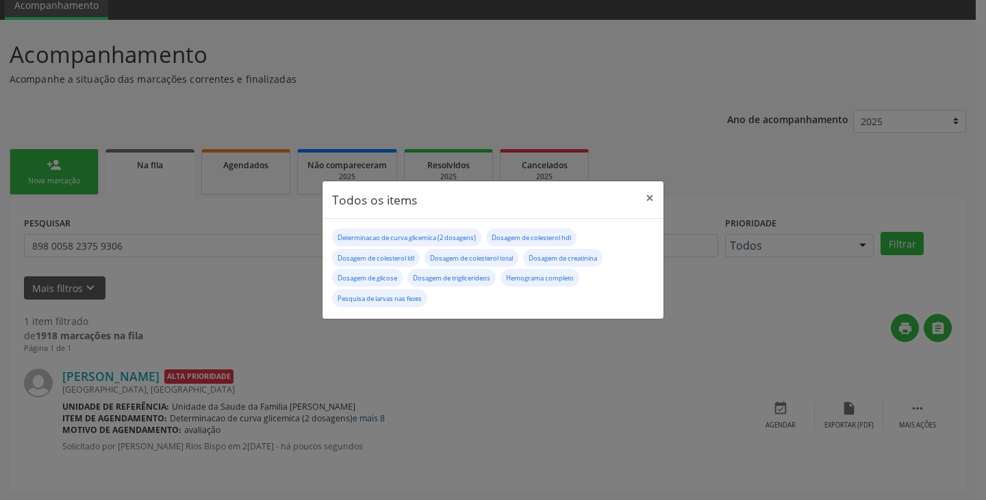
click at [373, 416] on div "Todos os items × Determinacao de curva glicemica (2 dosagens) Dosagem de colest…" at bounding box center [493, 250] width 986 height 500
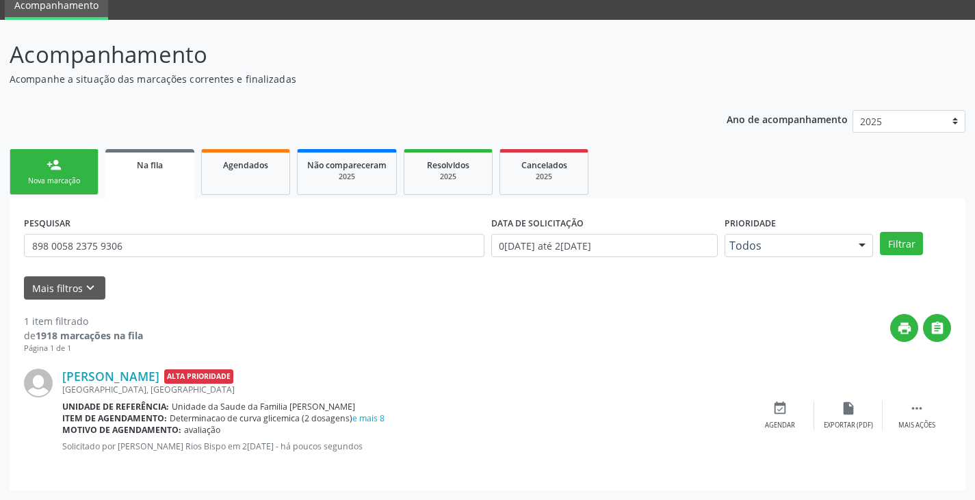
click at [918, 399] on div "[PERSON_NAME] Alta Prioridade [GEOGRAPHIC_DATA], S/N, [GEOGRAPHIC_DATA] Unidade…" at bounding box center [487, 416] width 927 height 122
click at [929, 413] on div " Mais ações" at bounding box center [917, 415] width 68 height 29
click at [838, 410] on div "edit Editar" at bounding box center [849, 415] width 68 height 29
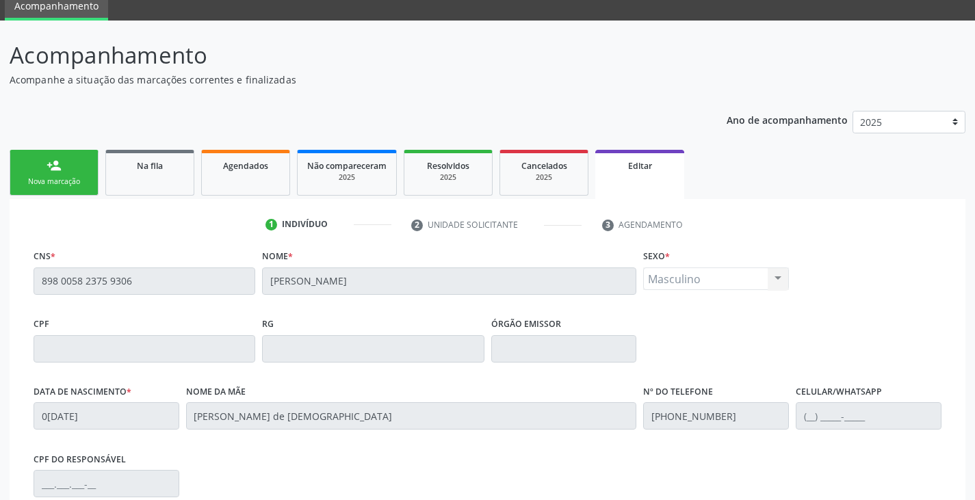
scroll to position [260, 0]
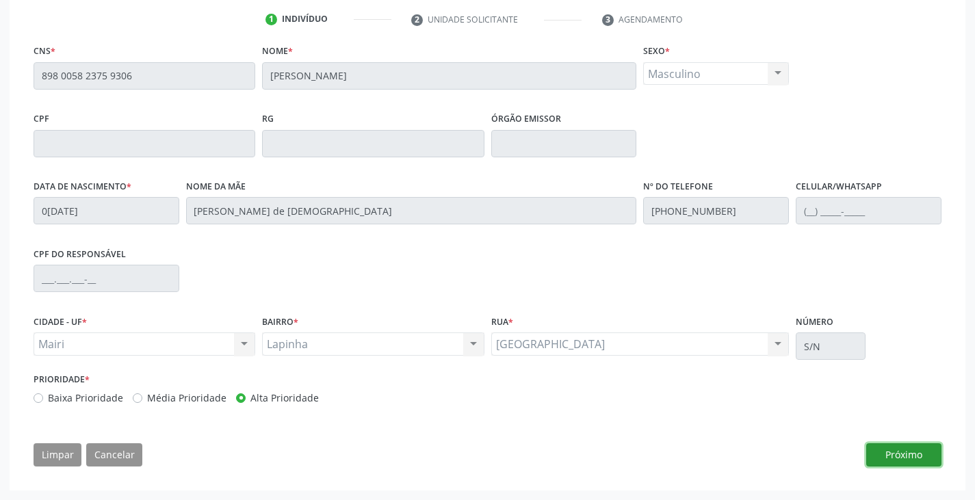
click at [904, 446] on button "Próximo" at bounding box center [904, 455] width 75 height 23
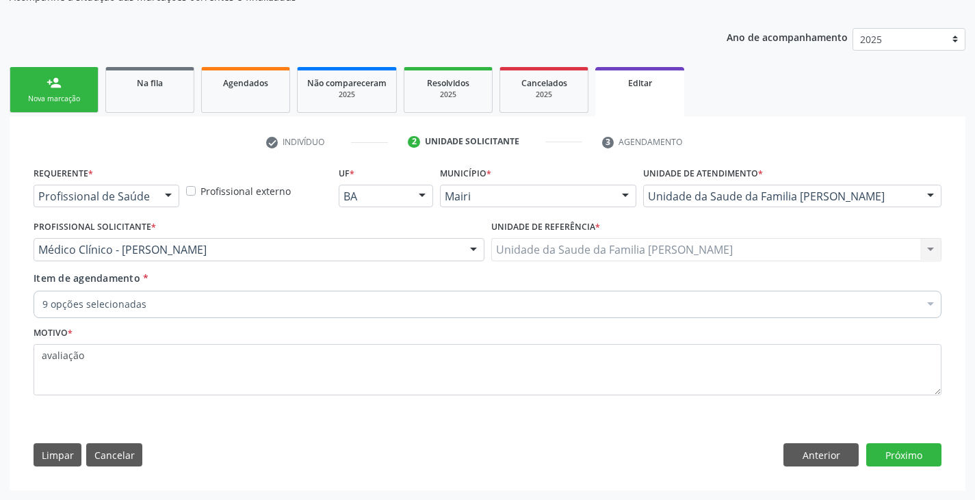
scroll to position [138, 0]
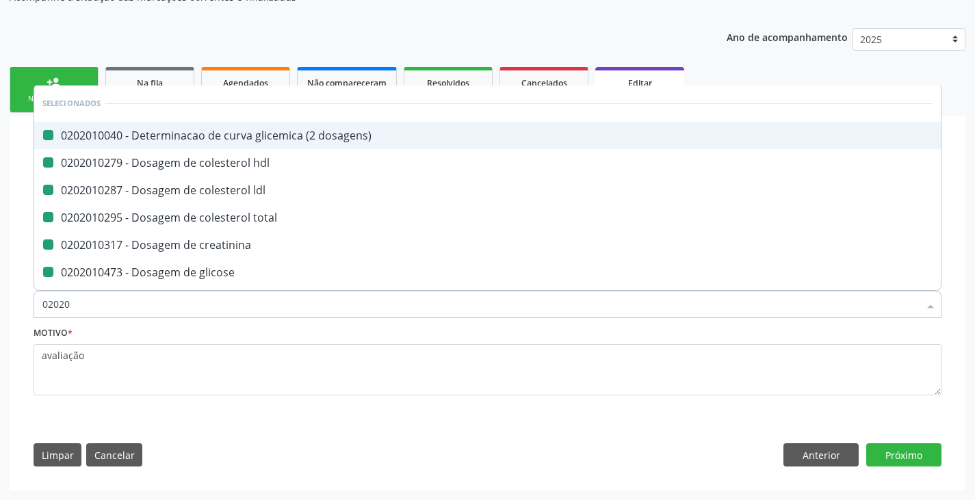
type input "020205"
checkbox dosagens\) "false"
checkbox hdl "false"
checkbox ldl "false"
checkbox total "false"
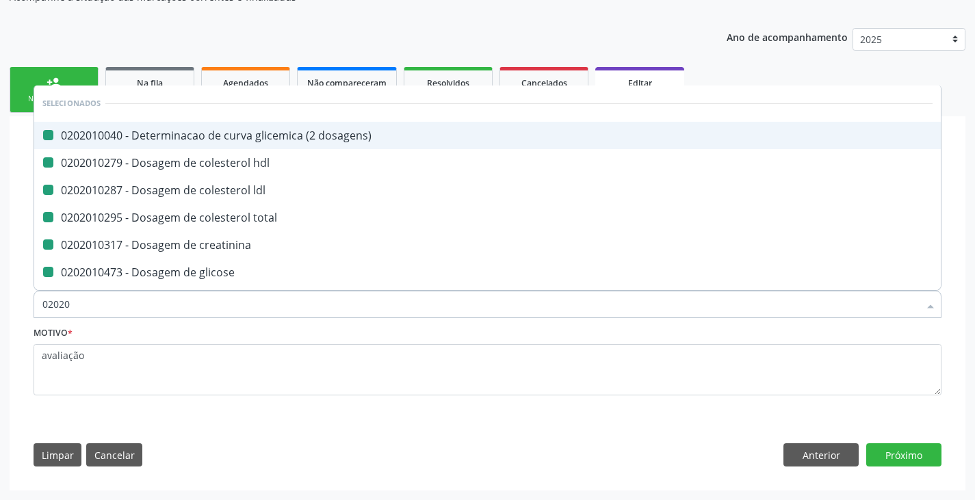
checkbox creatinina "false"
checkbox glicose "false"
checkbox triglicerideos "false"
checkbox completo "false"
checkbox fezes "false"
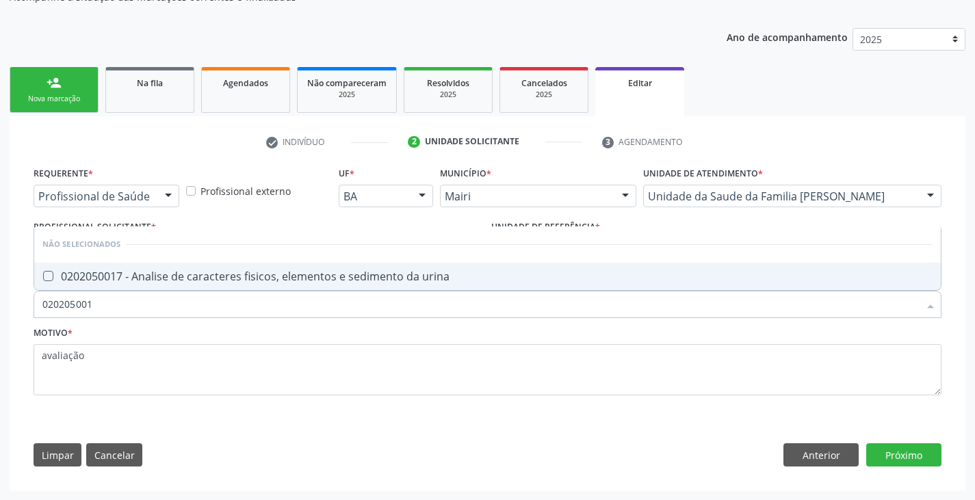
type input "0202050017"
click at [163, 282] on div "0202050017 - Analise de caracteres fisicos, elementos e sedimento da urina" at bounding box center [487, 276] width 891 height 11
checkbox urina "true"
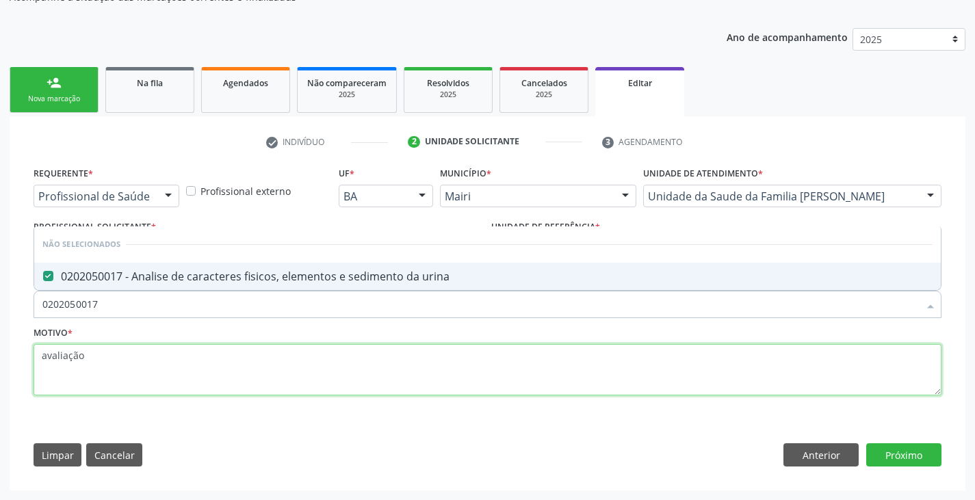
click at [140, 370] on textarea "avaliação" at bounding box center [488, 370] width 908 height 52
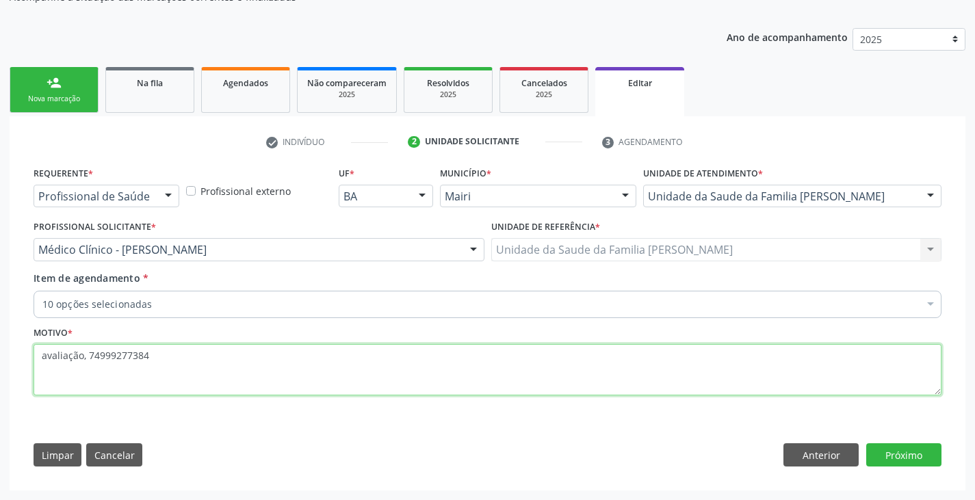
click at [123, 358] on textarea "avaliação, 74999277384" at bounding box center [488, 370] width 908 height 52
type textarea "avaliação, 7499927-7384"
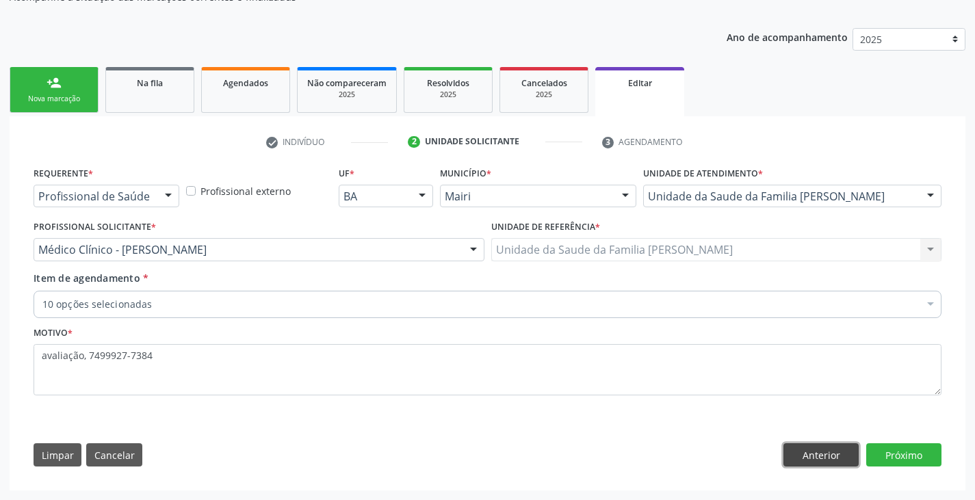
click at [819, 452] on button "Anterior" at bounding box center [821, 455] width 75 height 23
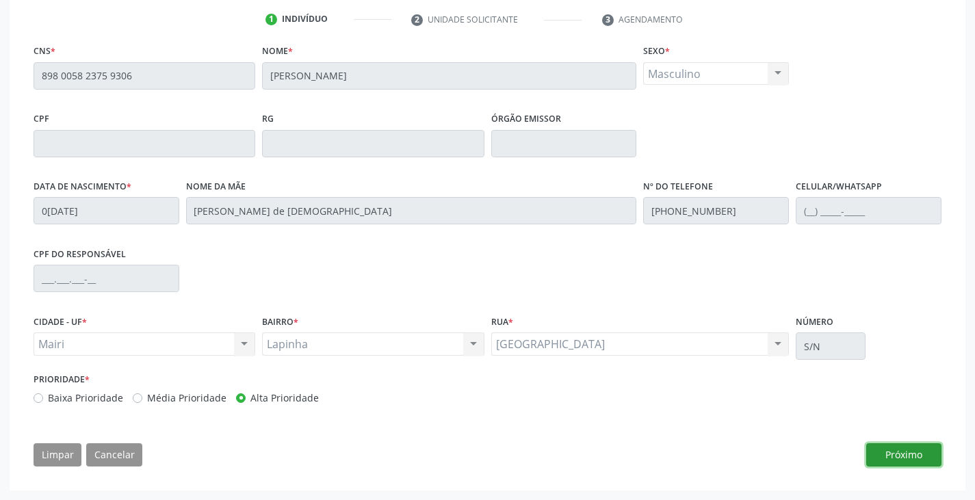
click at [927, 460] on button "Próximo" at bounding box center [904, 455] width 75 height 23
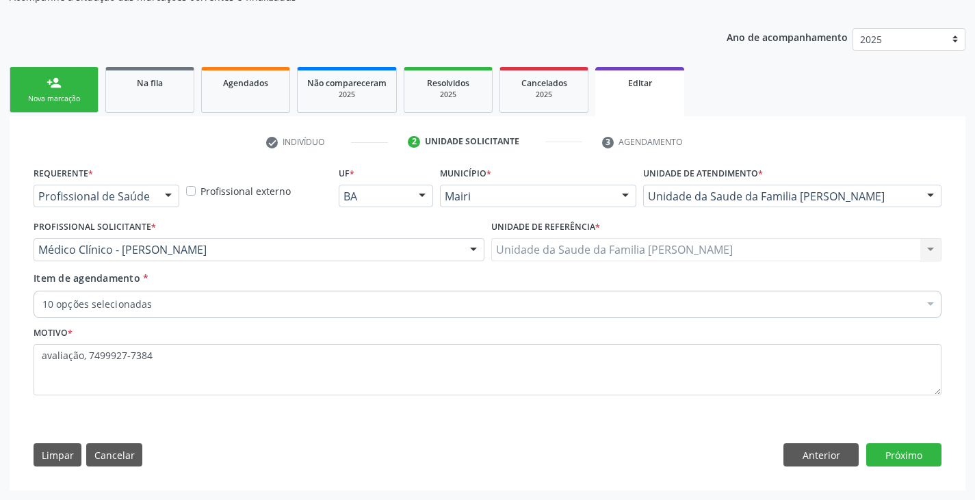
click at [912, 467] on div "Requerente * Profissional de Saúde Profissional de Saúde Paciente Nenhum result…" at bounding box center [487, 320] width 927 height 313
click at [909, 454] on button "Próximo" at bounding box center [904, 455] width 75 height 23
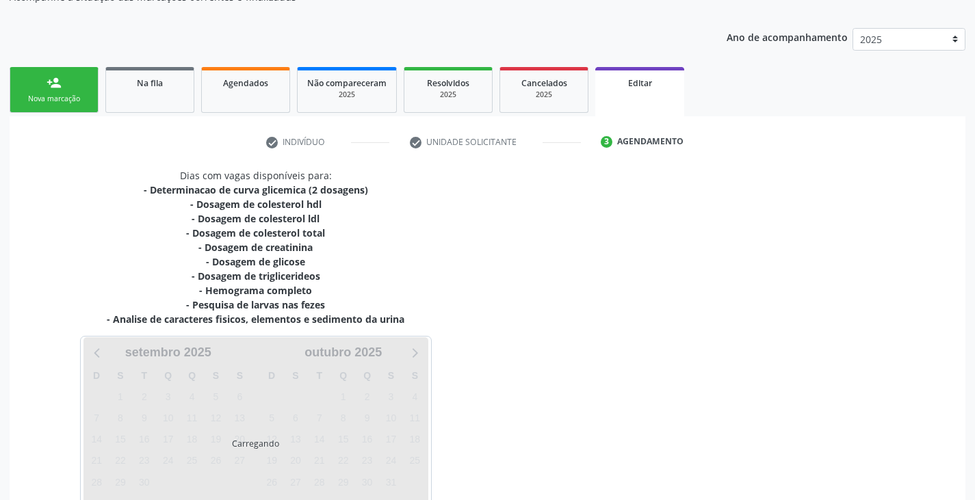
scroll to position [283, 0]
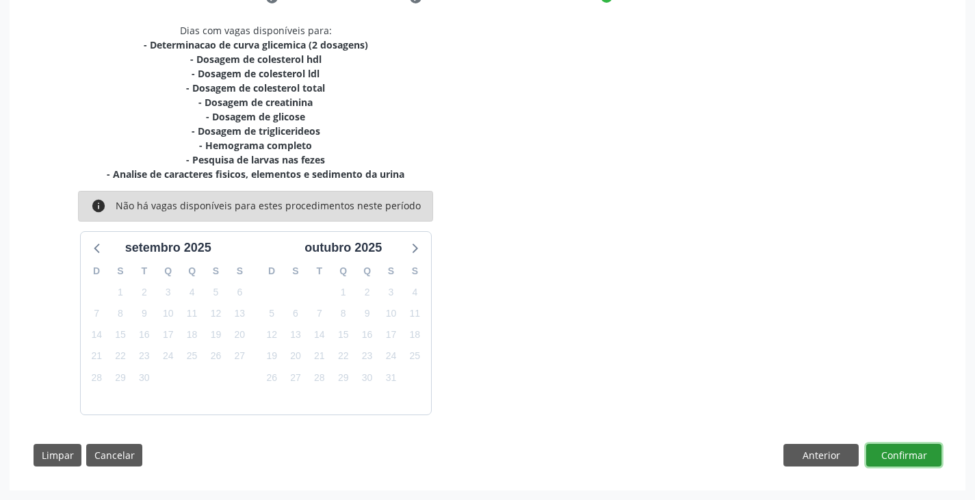
click at [914, 452] on button "Confirmar" at bounding box center [904, 455] width 75 height 23
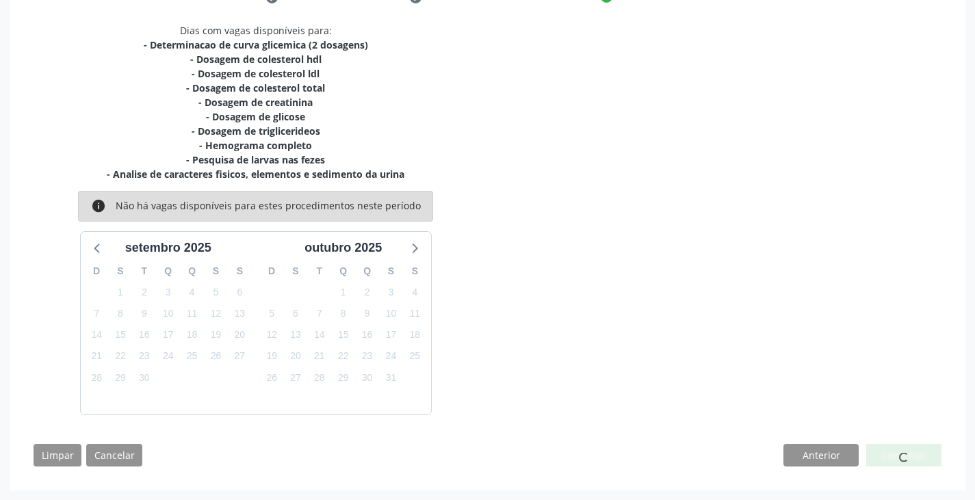
scroll to position [0, 0]
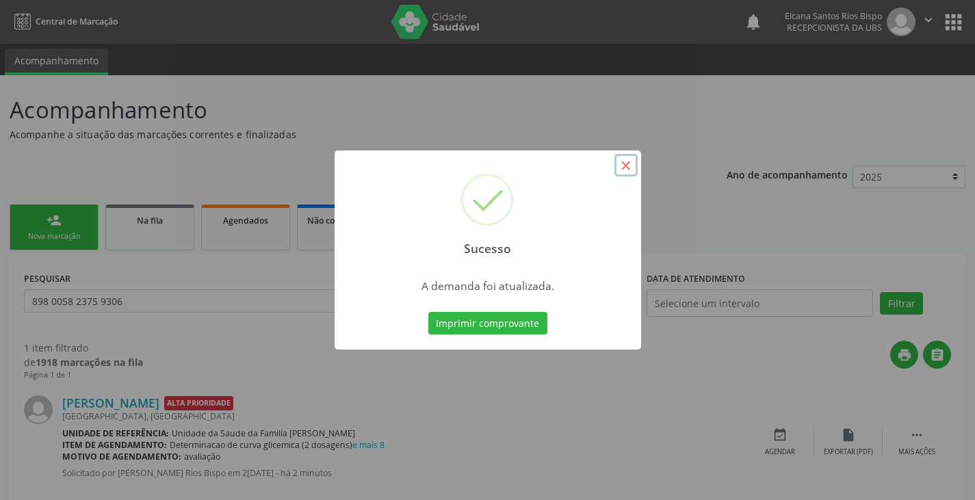
click at [622, 164] on button "×" at bounding box center [626, 165] width 23 height 23
